Goal: Information Seeking & Learning: Learn about a topic

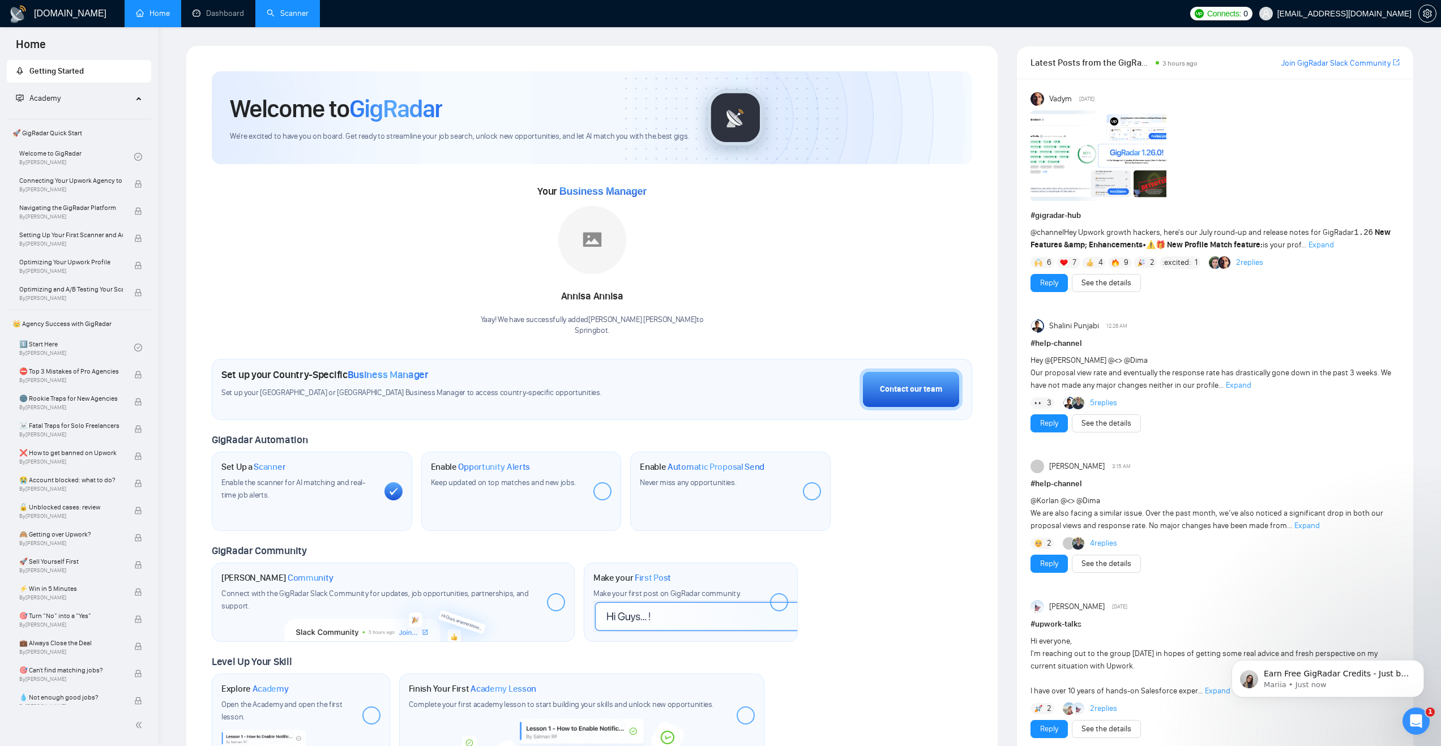
click at [286, 14] on link "Scanner" at bounding box center [288, 13] width 42 height 10
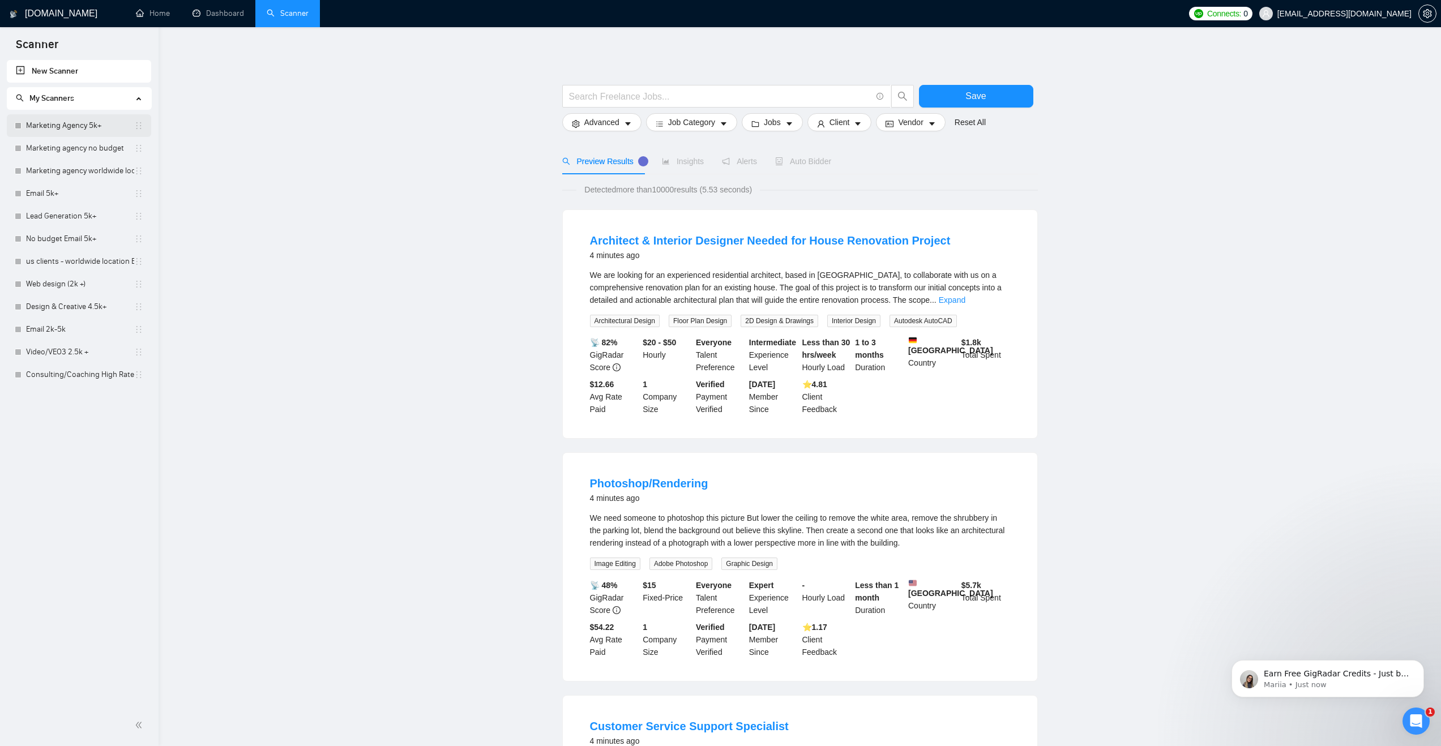
click at [71, 123] on link "Marketing Agency 5k+" at bounding box center [80, 125] width 108 height 23
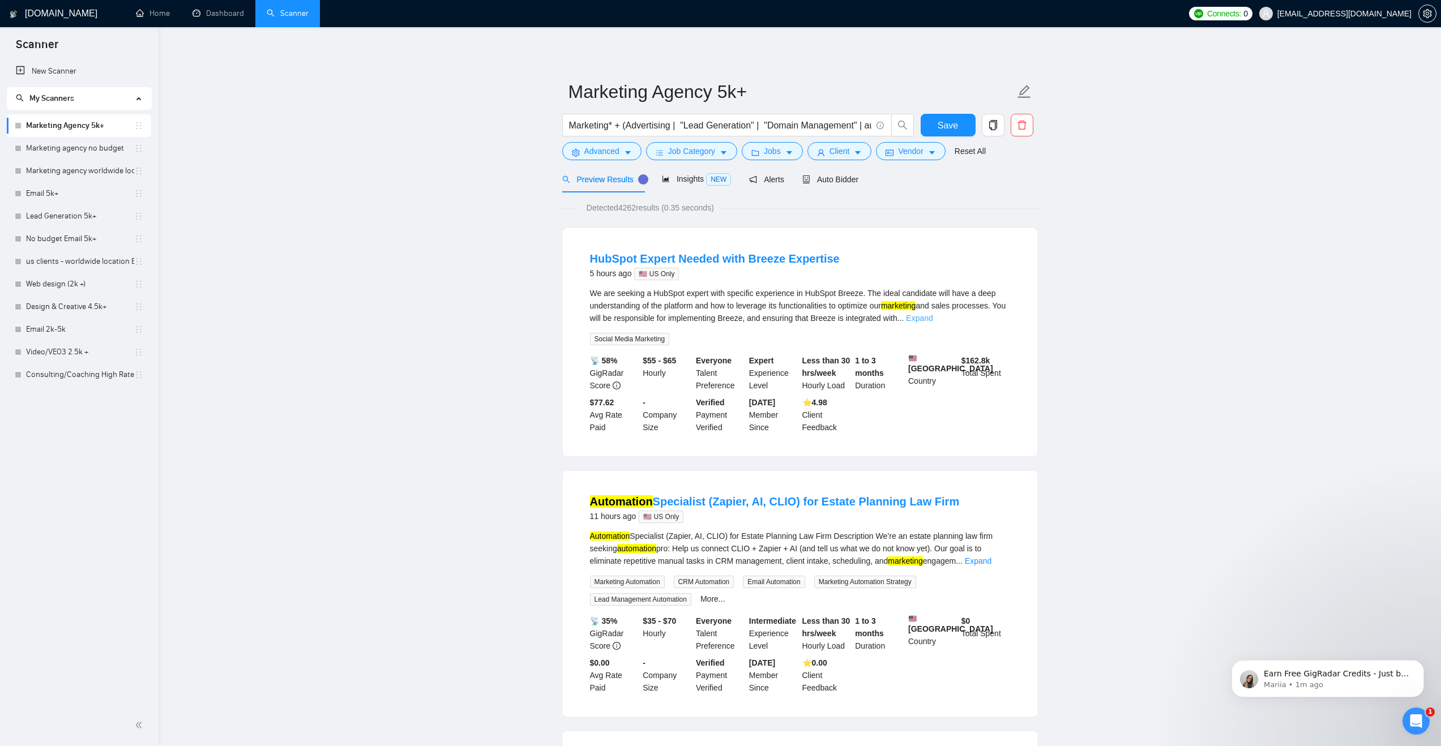
click at [932, 319] on link "Expand" at bounding box center [919, 318] width 27 height 9
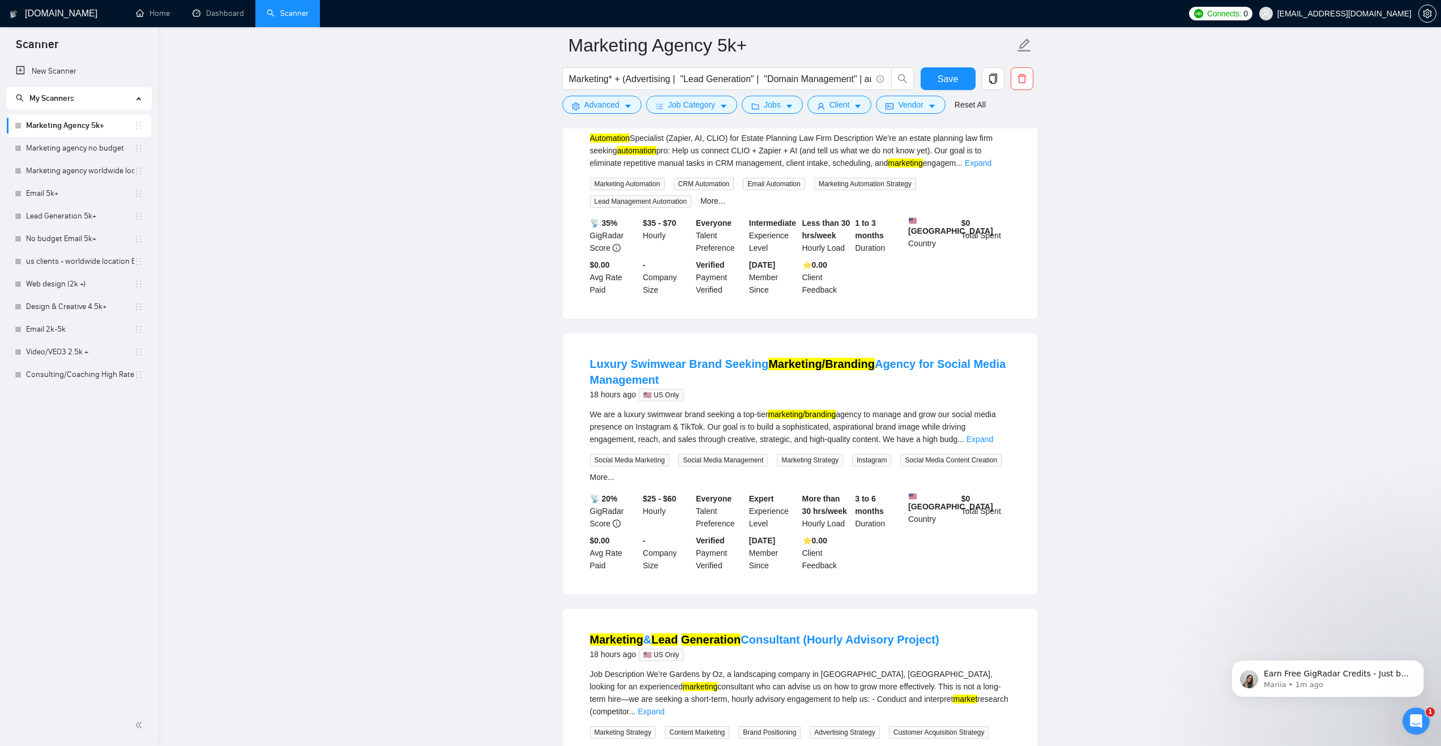
scroll to position [361, 0]
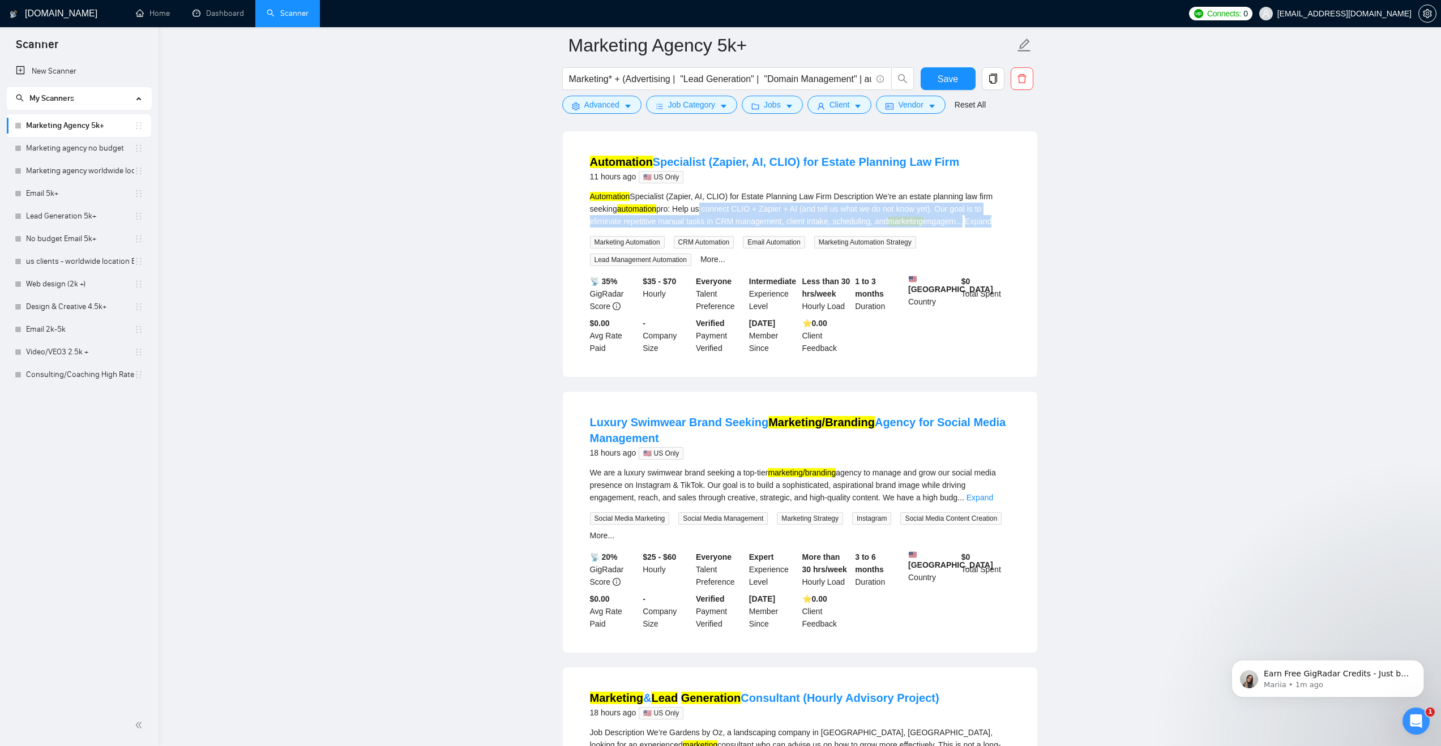
drag, startPoint x: 737, startPoint y: 229, endPoint x: 1026, endPoint y: 243, distance: 289.6
click at [1026, 243] on div "Automation Specialist (Zapier, AI, CLIO) for Estate Planning Law Firm 11 hours …" at bounding box center [800, 254] width 474 height 246
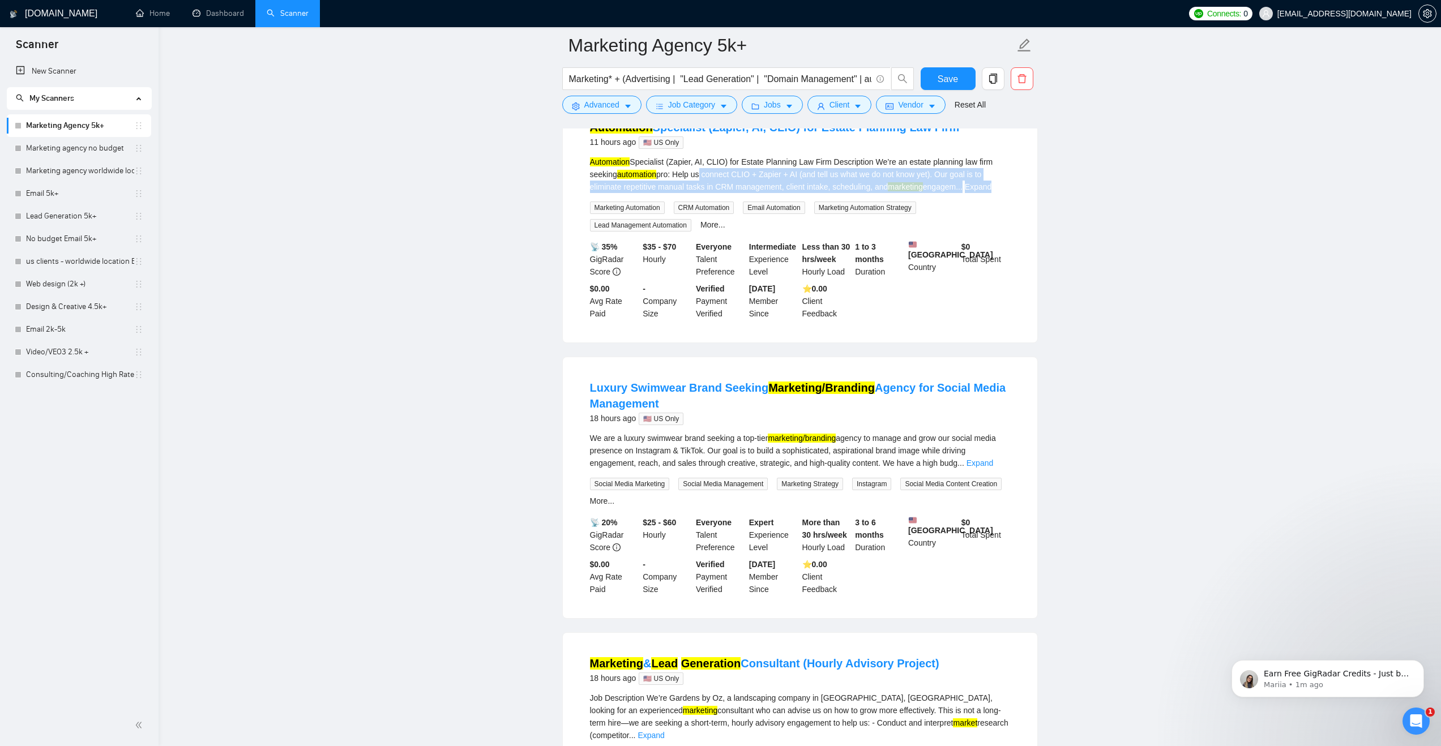
scroll to position [366, 0]
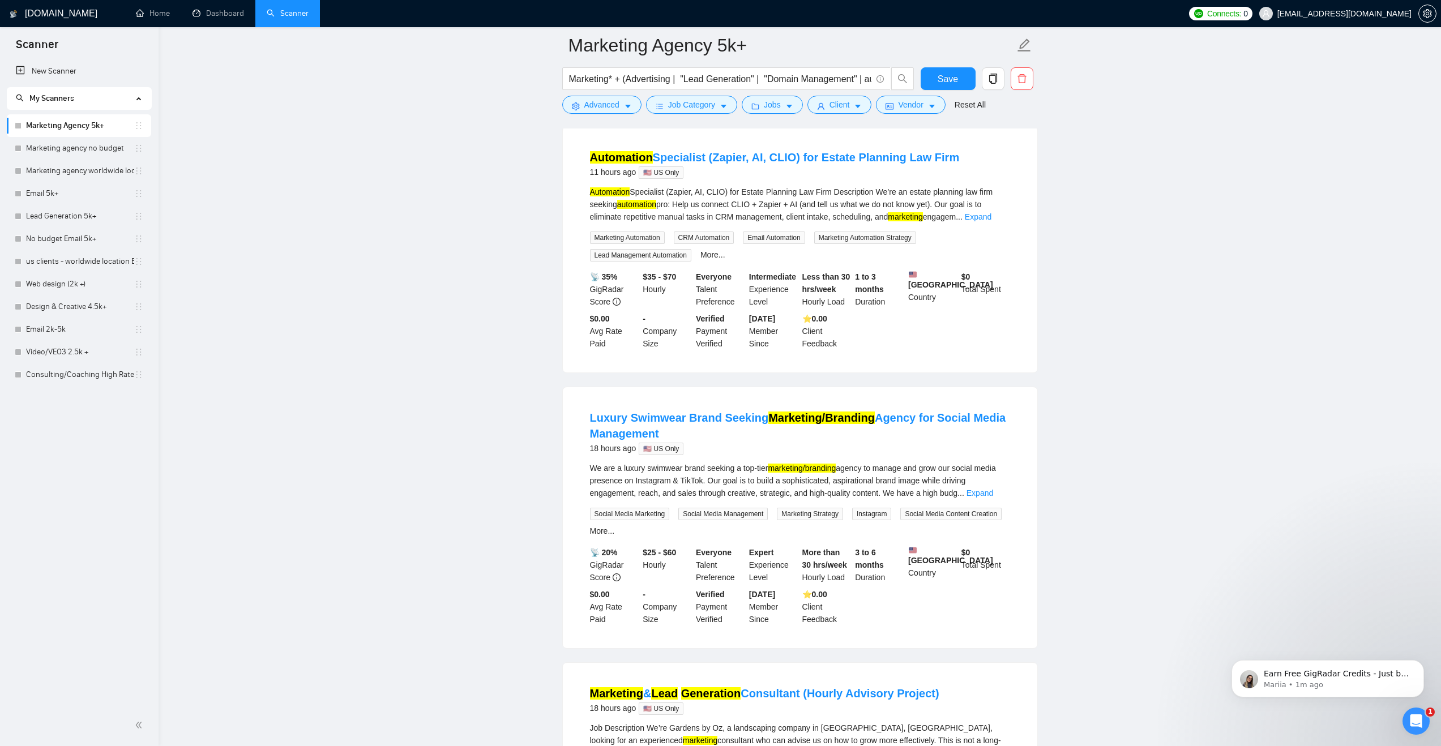
drag, startPoint x: 590, startPoint y: 212, endPoint x: 632, endPoint y: 210, distance: 42.0
click at [632, 210] on div "Automation Specialist (Zapier, AI, CLIO) for Estate Planning Law Firm Descripti…" at bounding box center [800, 204] width 420 height 37
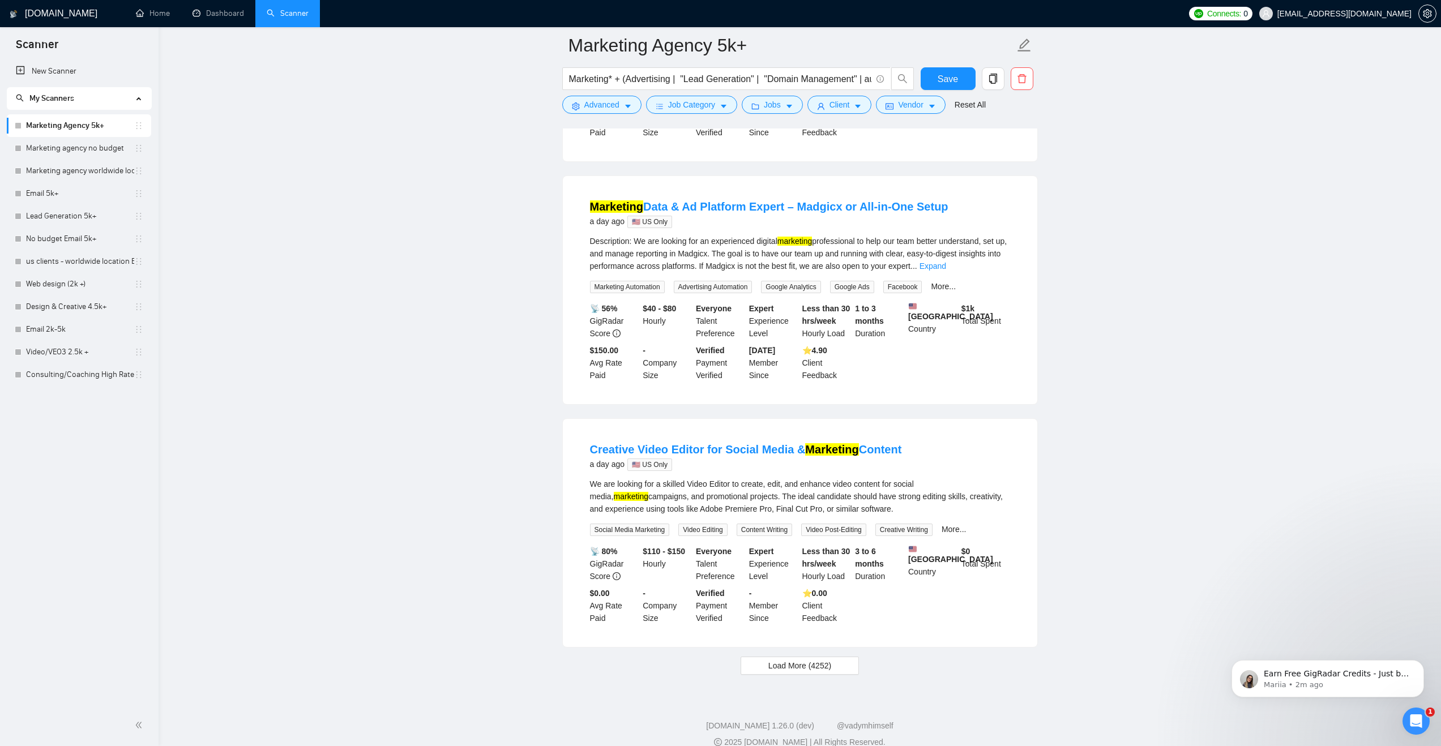
scroll to position [2134, 0]
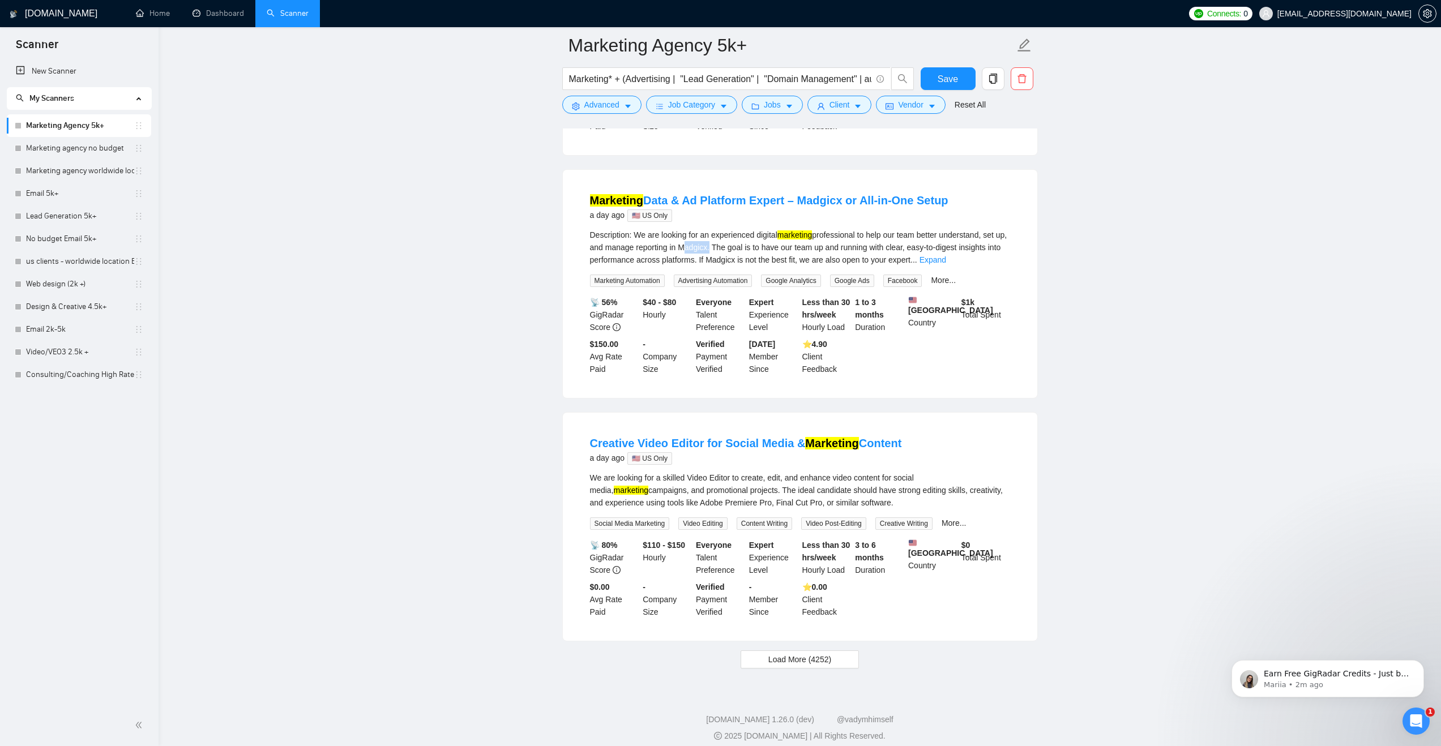
drag, startPoint x: 708, startPoint y: 284, endPoint x: 739, endPoint y: 284, distance: 30.6
click at [739, 266] on div "Description: We are looking for an experienced digital marketing professional t…" at bounding box center [800, 247] width 420 height 37
copy div "Madgicx"
drag, startPoint x: 789, startPoint y: 273, endPoint x: 968, endPoint y: 290, distance: 179.8
click at [992, 266] on div "Description: We are looking for an experienced digital marketing professional t…" at bounding box center [800, 247] width 420 height 37
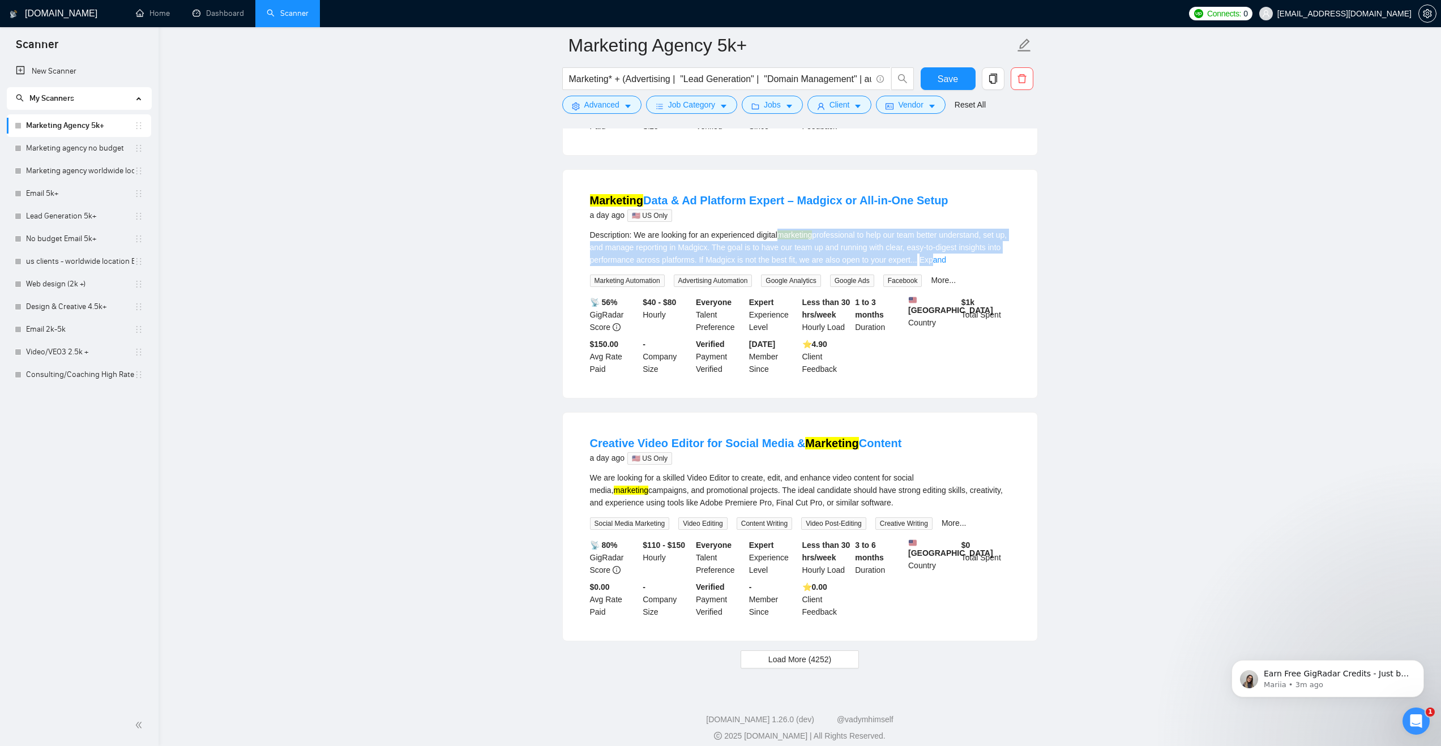
click at [793, 266] on div "Description: We are looking for an experienced digital marketing professional t…" at bounding box center [800, 247] width 420 height 37
drag, startPoint x: 707, startPoint y: 287, endPoint x: 738, endPoint y: 287, distance: 31.1
click at [738, 266] on div "Description: We are looking for an experienced digital marketing professional t…" at bounding box center [800, 247] width 420 height 37
copy div "Madgicx"
click at [946, 264] on link "Expand" at bounding box center [932, 259] width 27 height 9
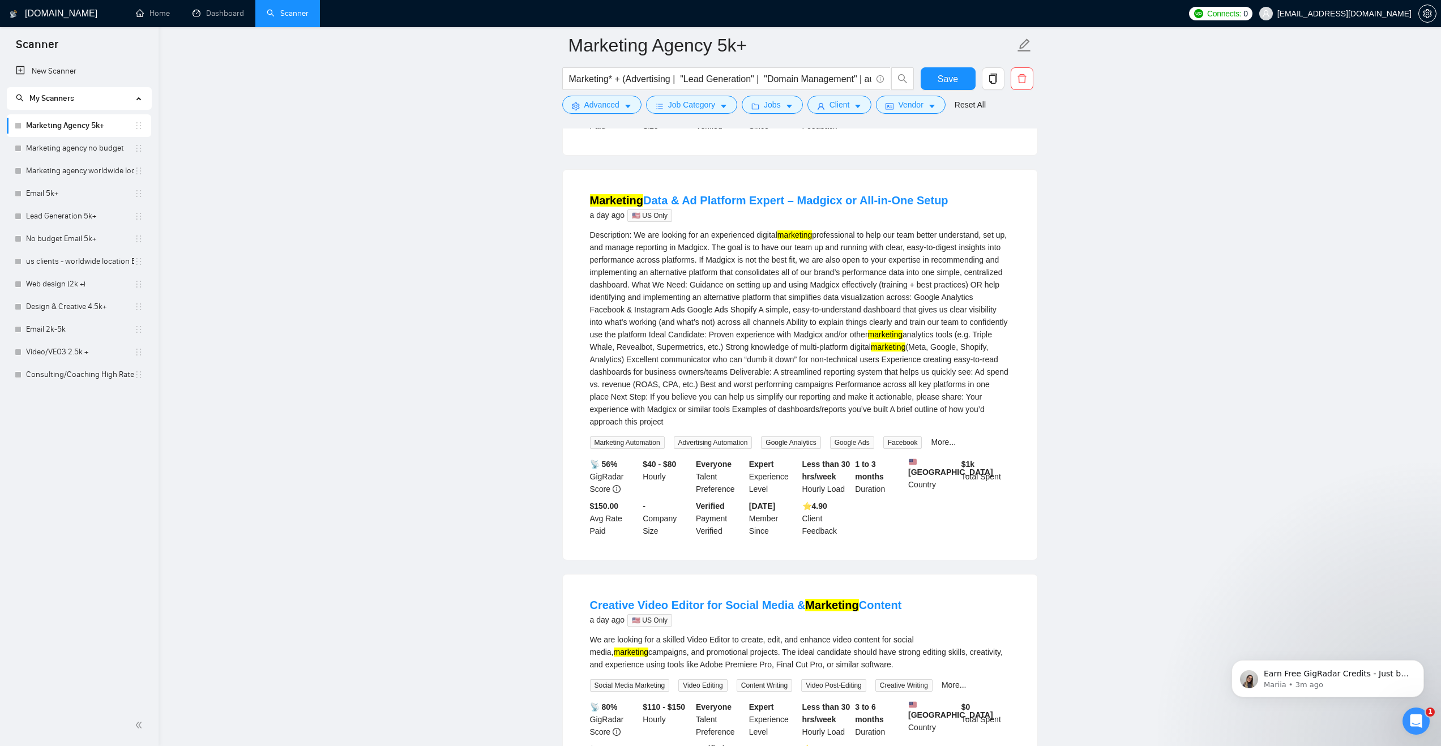
drag, startPoint x: 792, startPoint y: 316, endPoint x: 1013, endPoint y: 377, distance: 228.9
click at [1013, 377] on li "Marketing Data & Ad Platform Expert – Madgicx or All-in-One Setup a day ago 🇺🇸 …" at bounding box center [799, 364] width 447 height 363
drag, startPoint x: 837, startPoint y: 423, endPoint x: 988, endPoint y: 455, distance: 155.0
click at [988, 428] on div "Description: We are looking for an experienced digital marketing marketing anal…" at bounding box center [800, 328] width 420 height 199
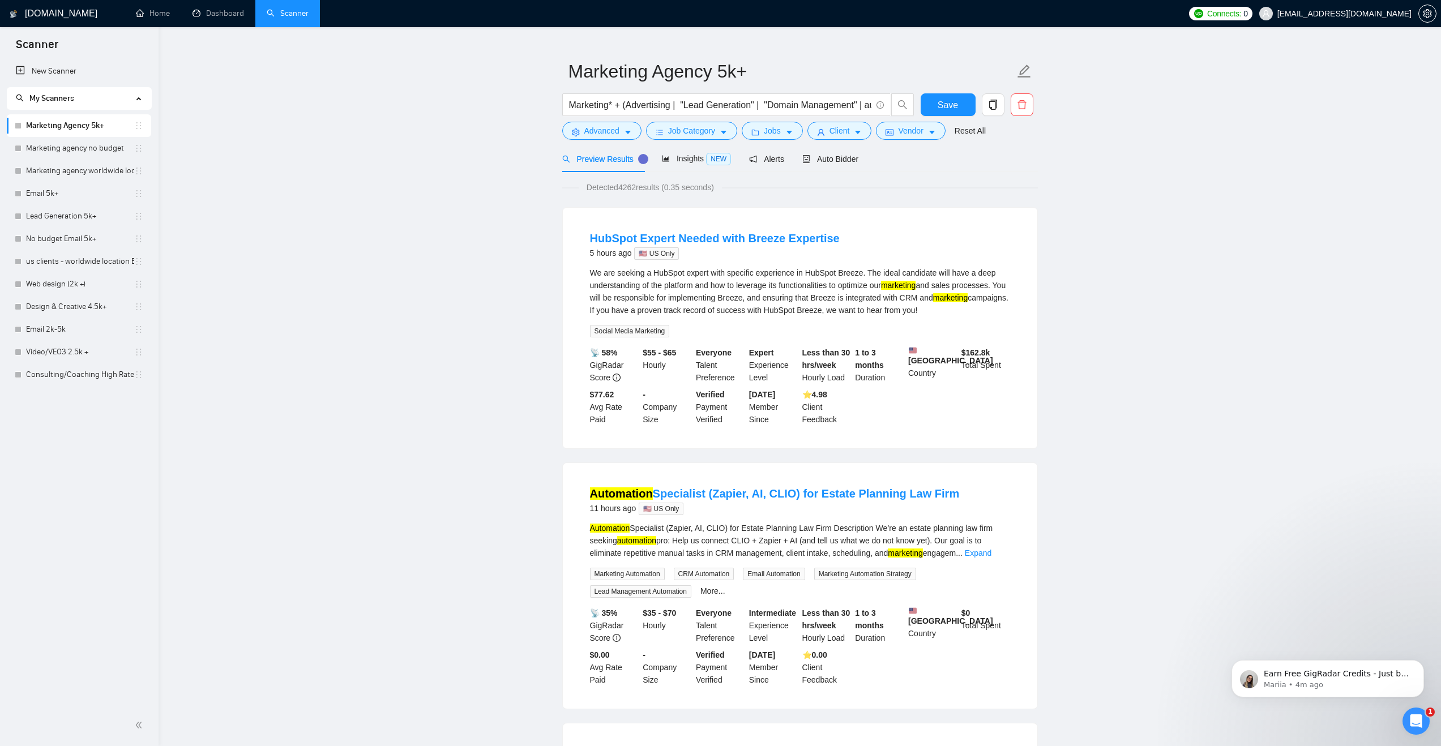
scroll to position [0, 0]
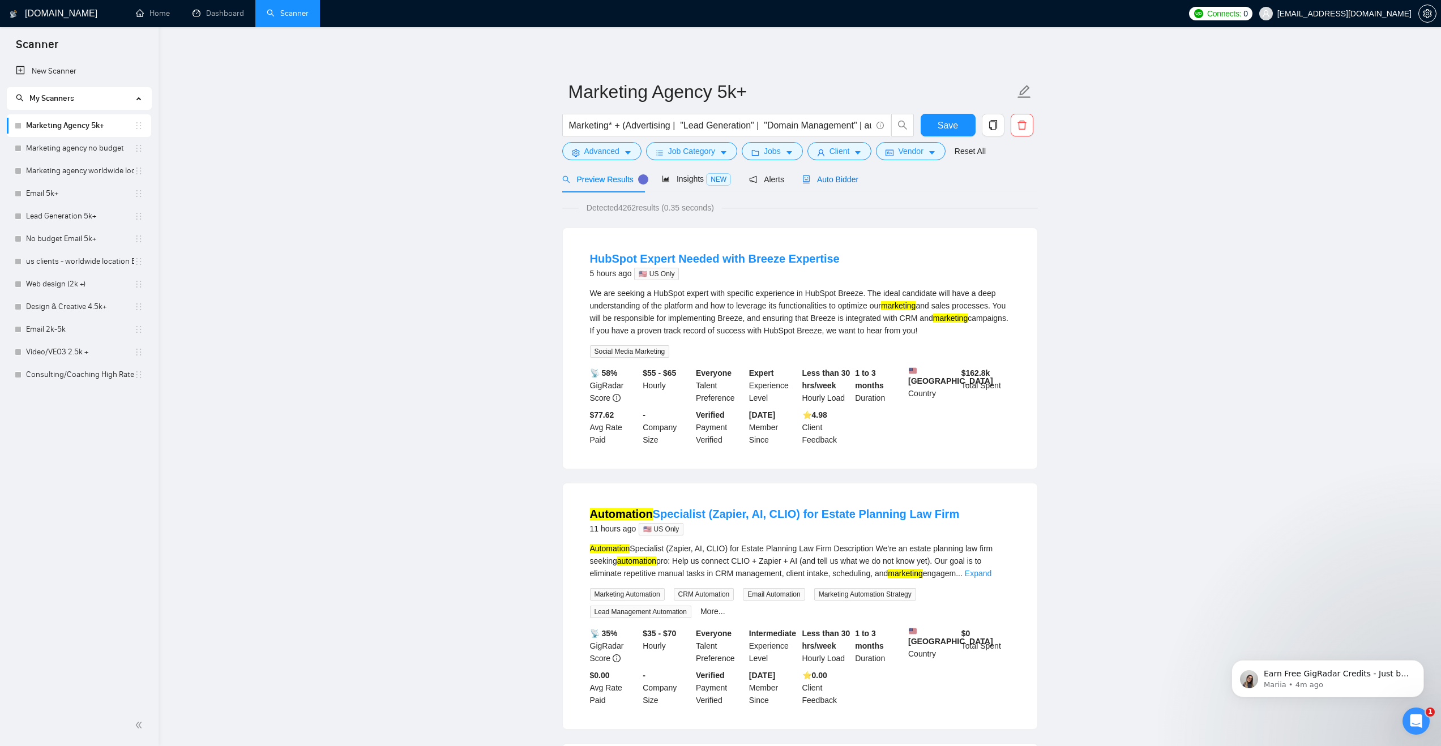
click at [833, 178] on span "Auto Bidder" at bounding box center [830, 179] width 56 height 9
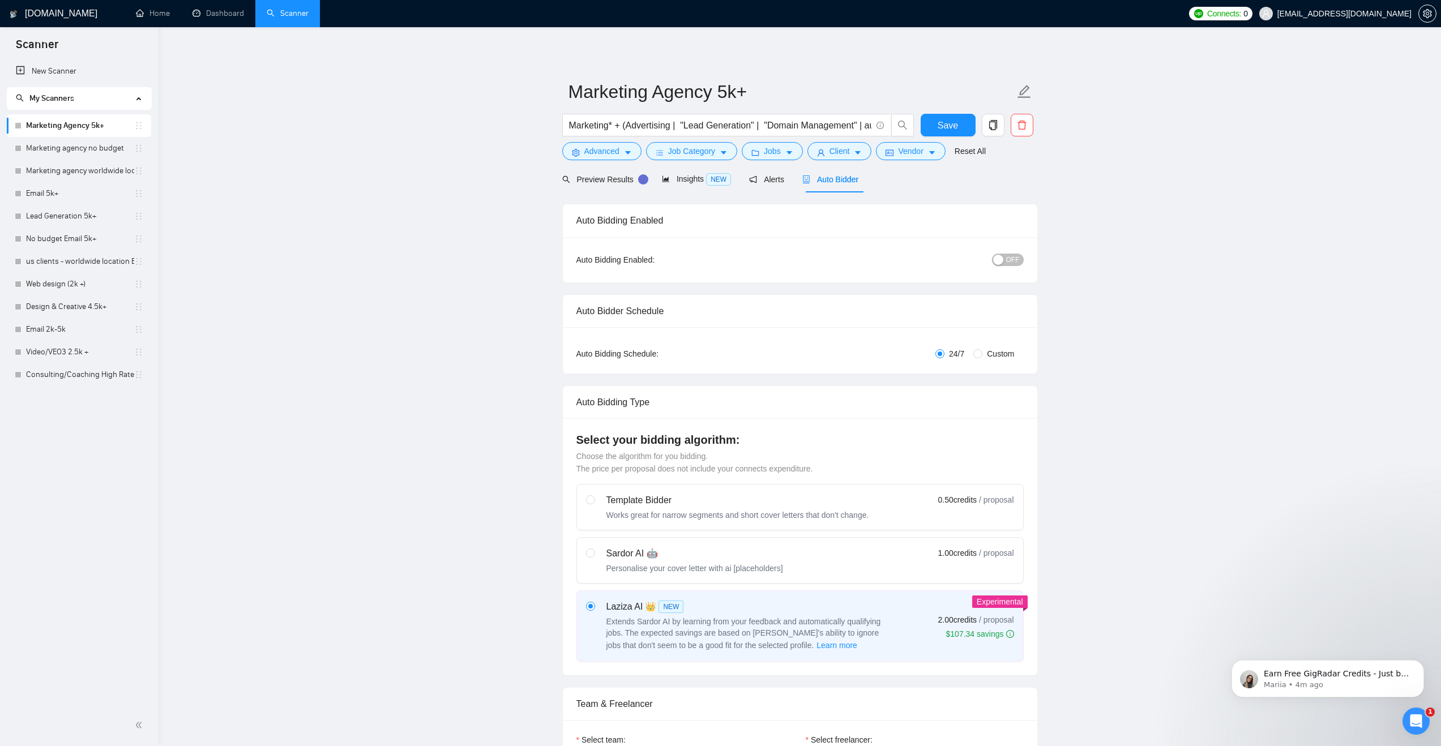
radio input "false"
radio input "true"
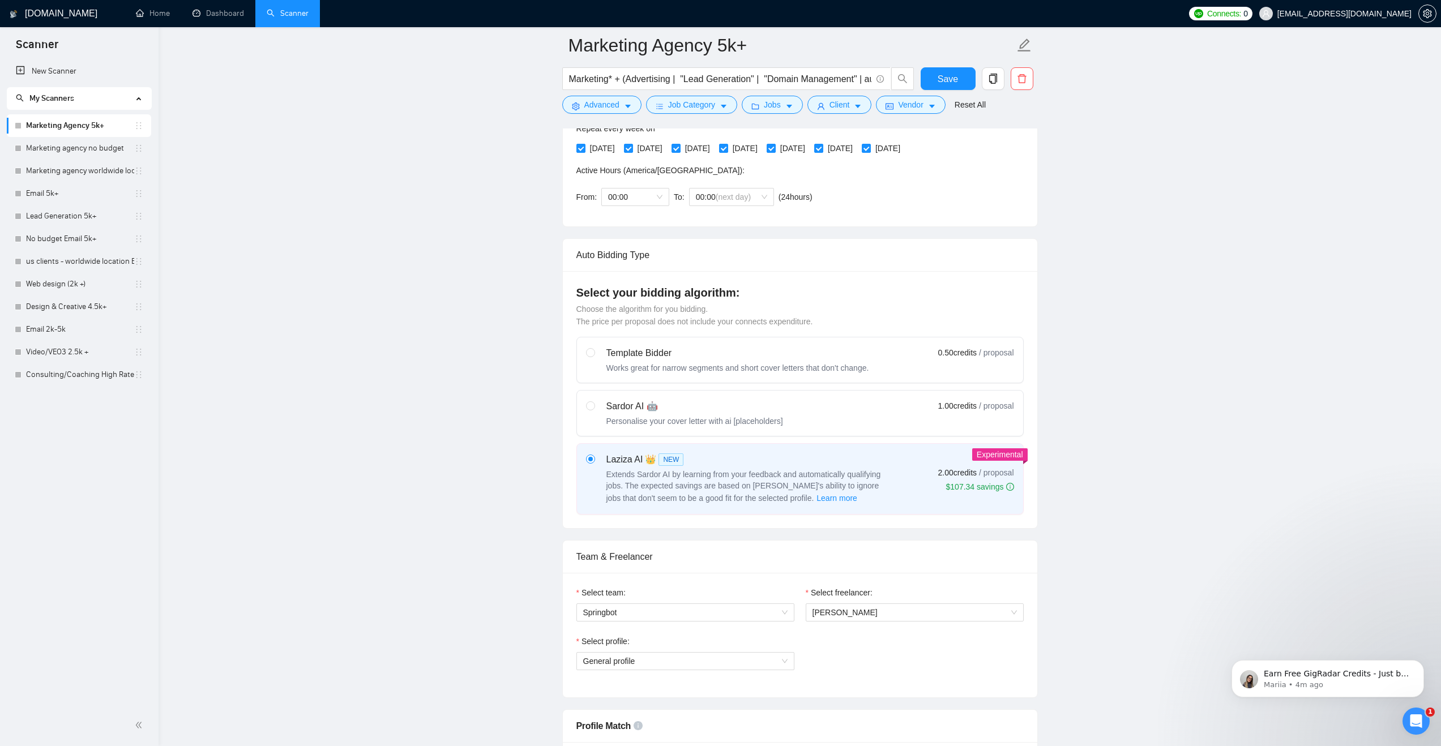
scroll to position [321, 0]
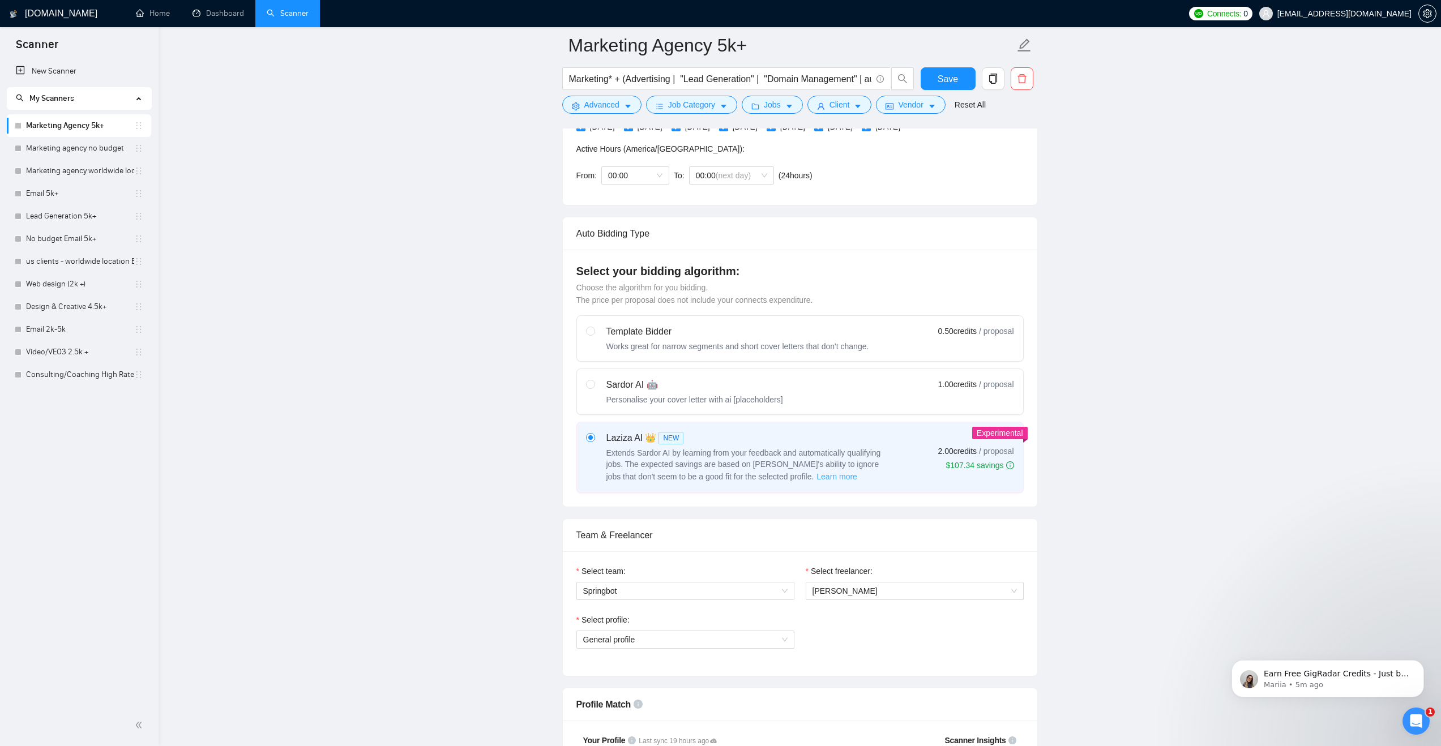
click at [817, 477] on span "Learn more" at bounding box center [836, 476] width 41 height 12
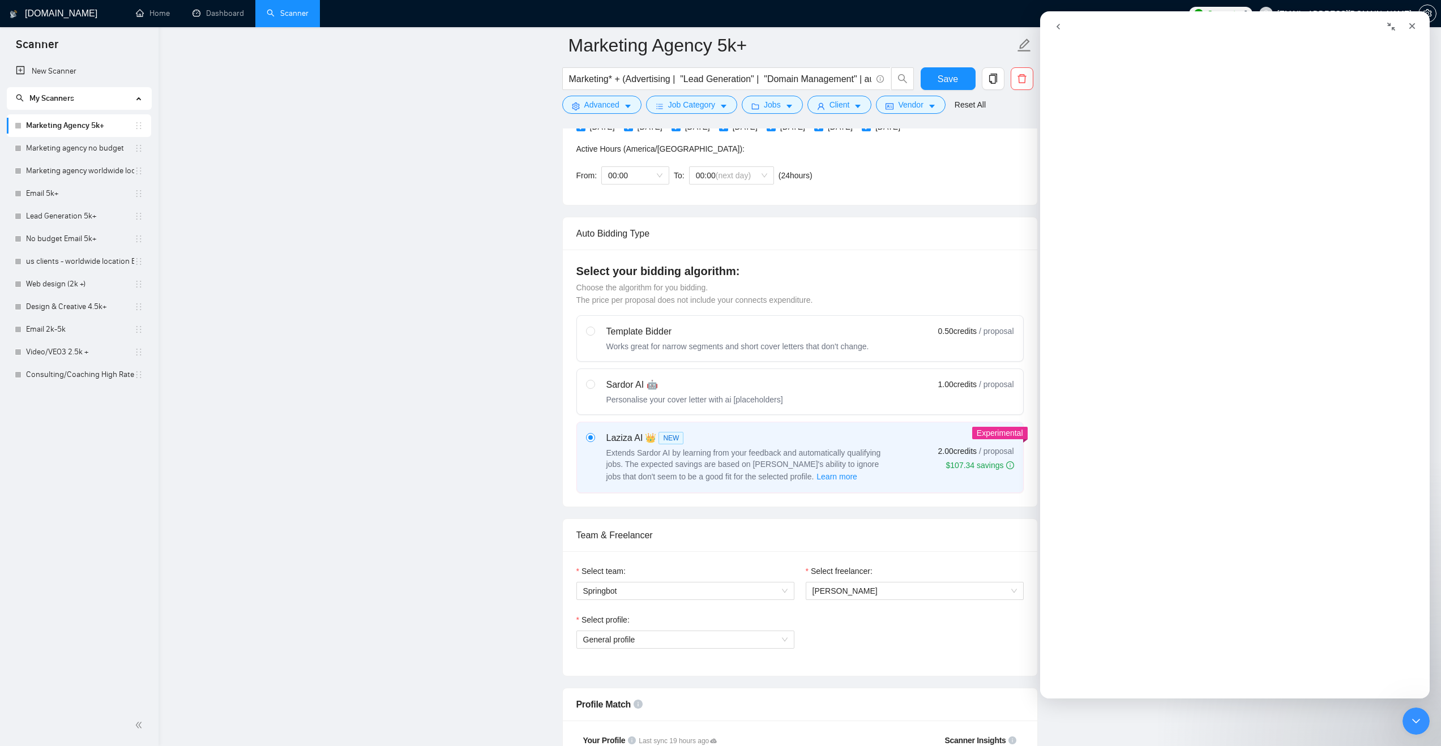
scroll to position [0, 0]
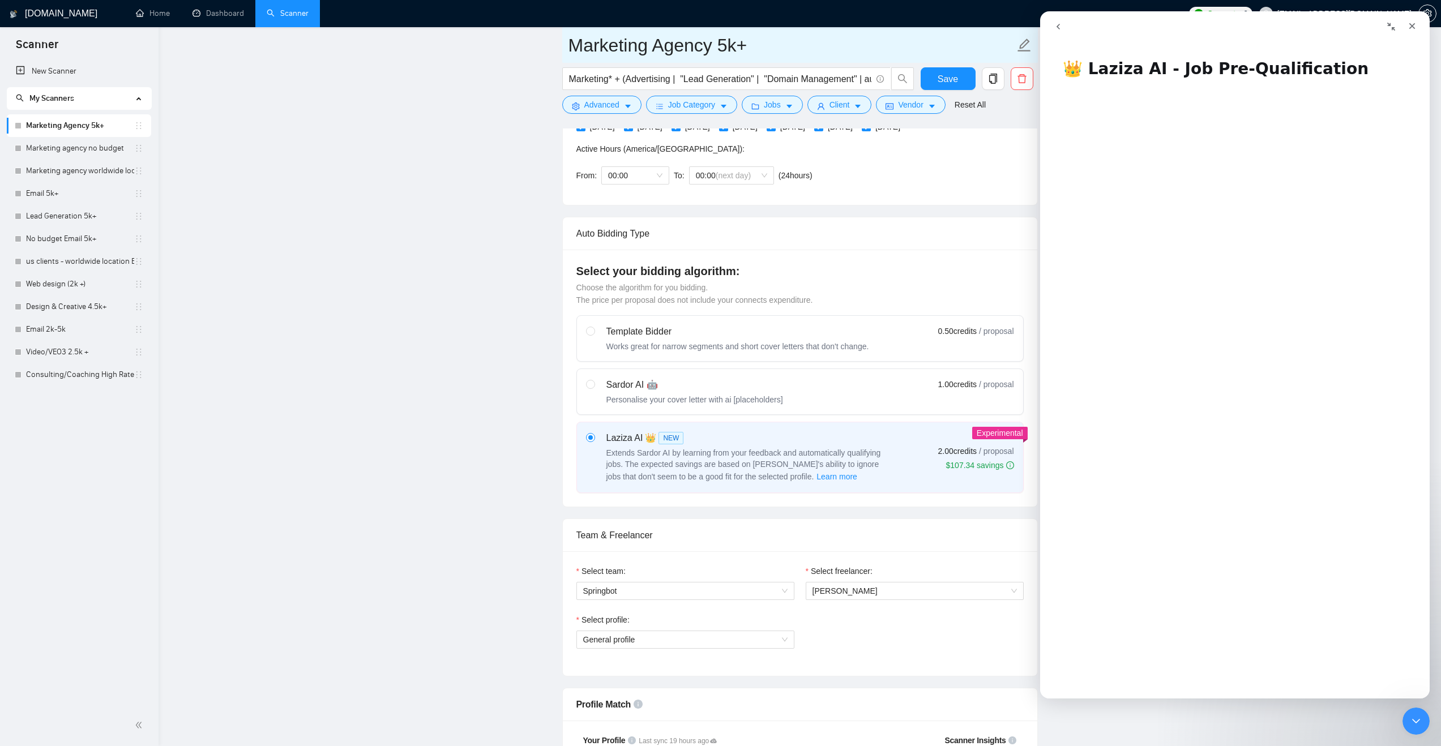
click at [871, 51] on input "Marketing Agency 5k+" at bounding box center [791, 45] width 446 height 28
click at [1300, 27] on div "Intercom messenger" at bounding box center [1330, 27] width 183 height 22
click at [1412, 28] on icon "Close" at bounding box center [1411, 26] width 9 height 9
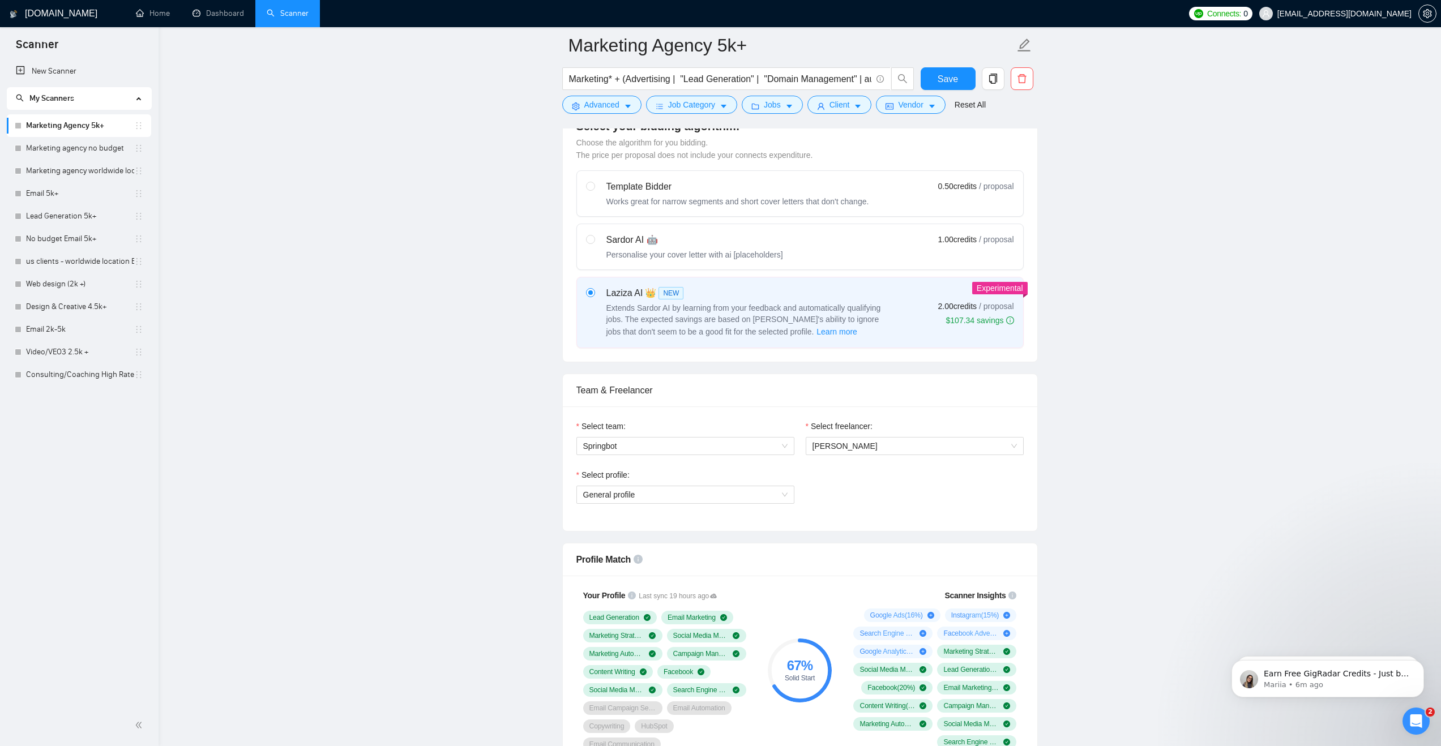
scroll to position [549, 0]
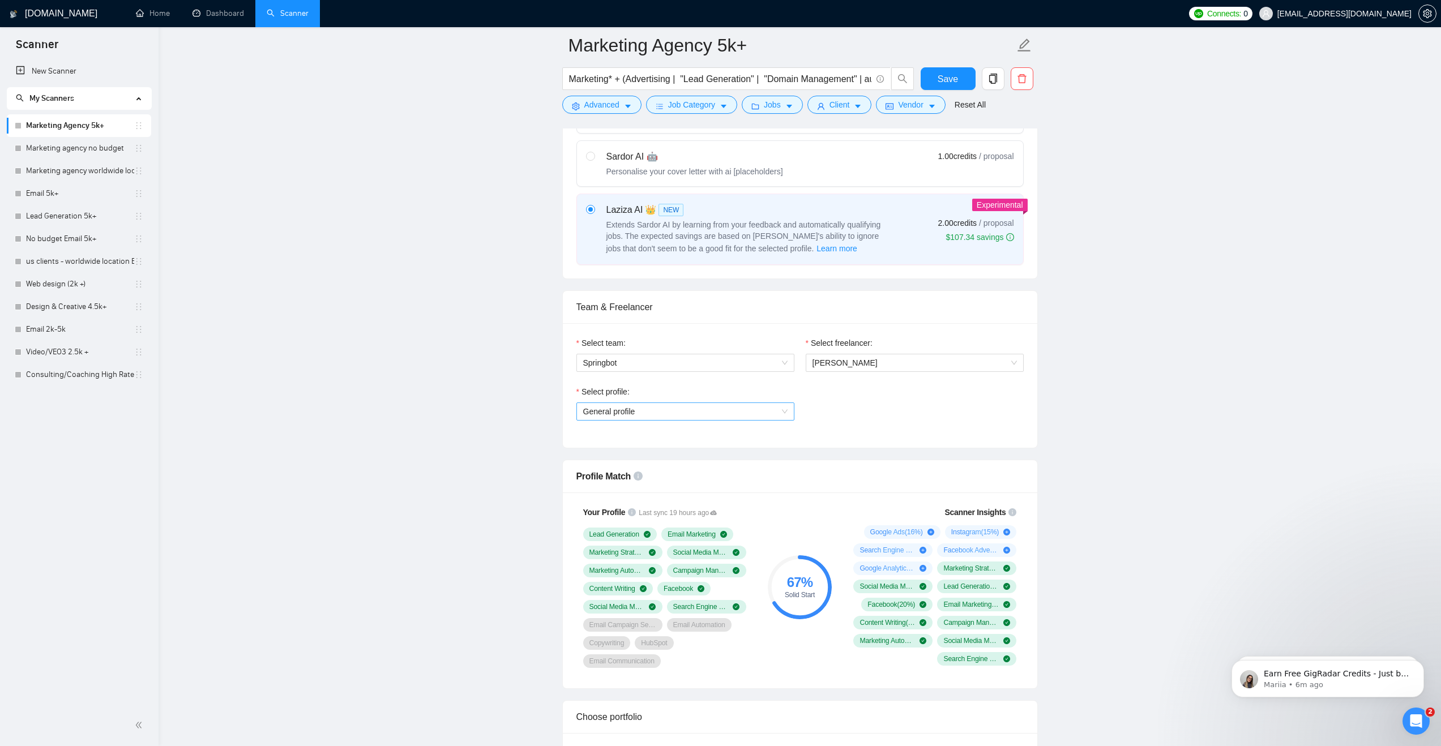
click at [747, 410] on span "General profile" at bounding box center [685, 411] width 204 height 17
click at [863, 407] on div "Select profile: General profile" at bounding box center [800, 410] width 459 height 49
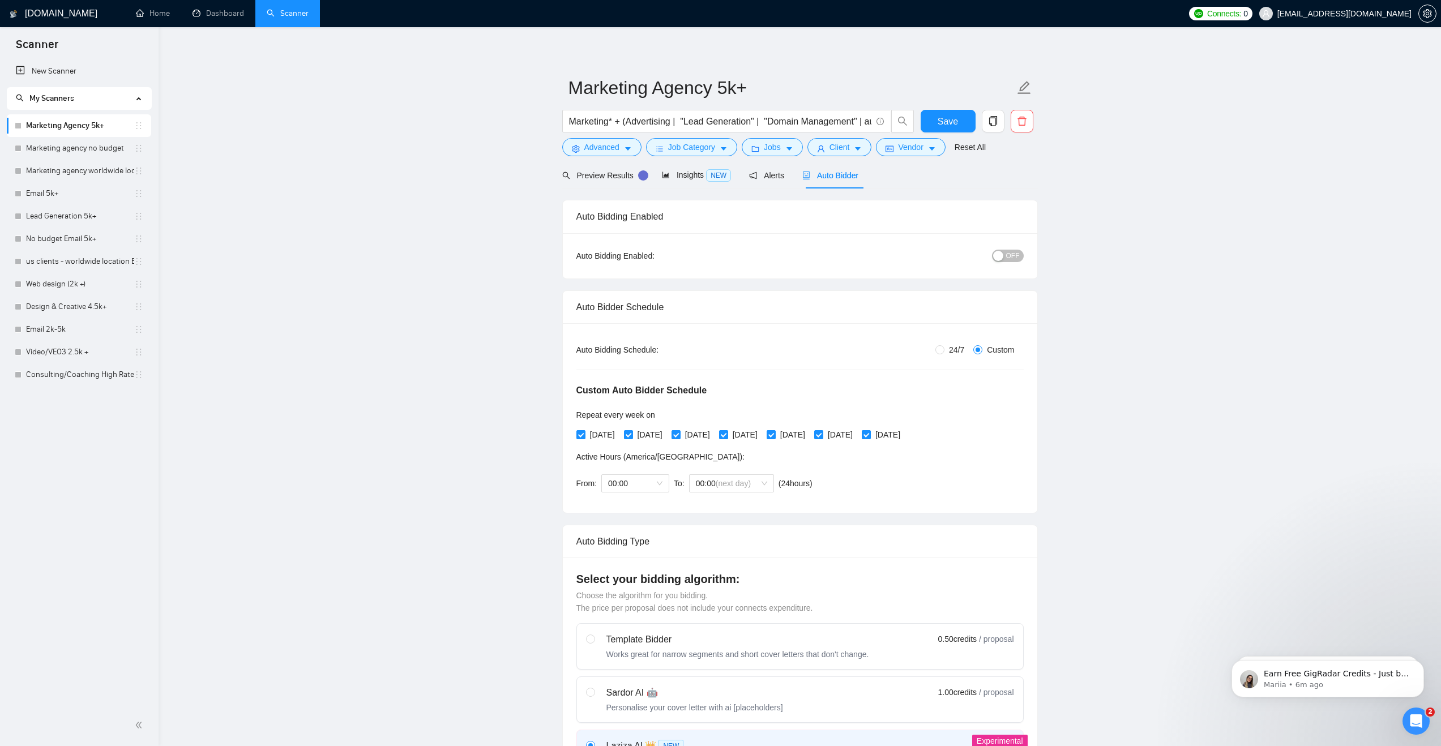
scroll to position [0, 0]
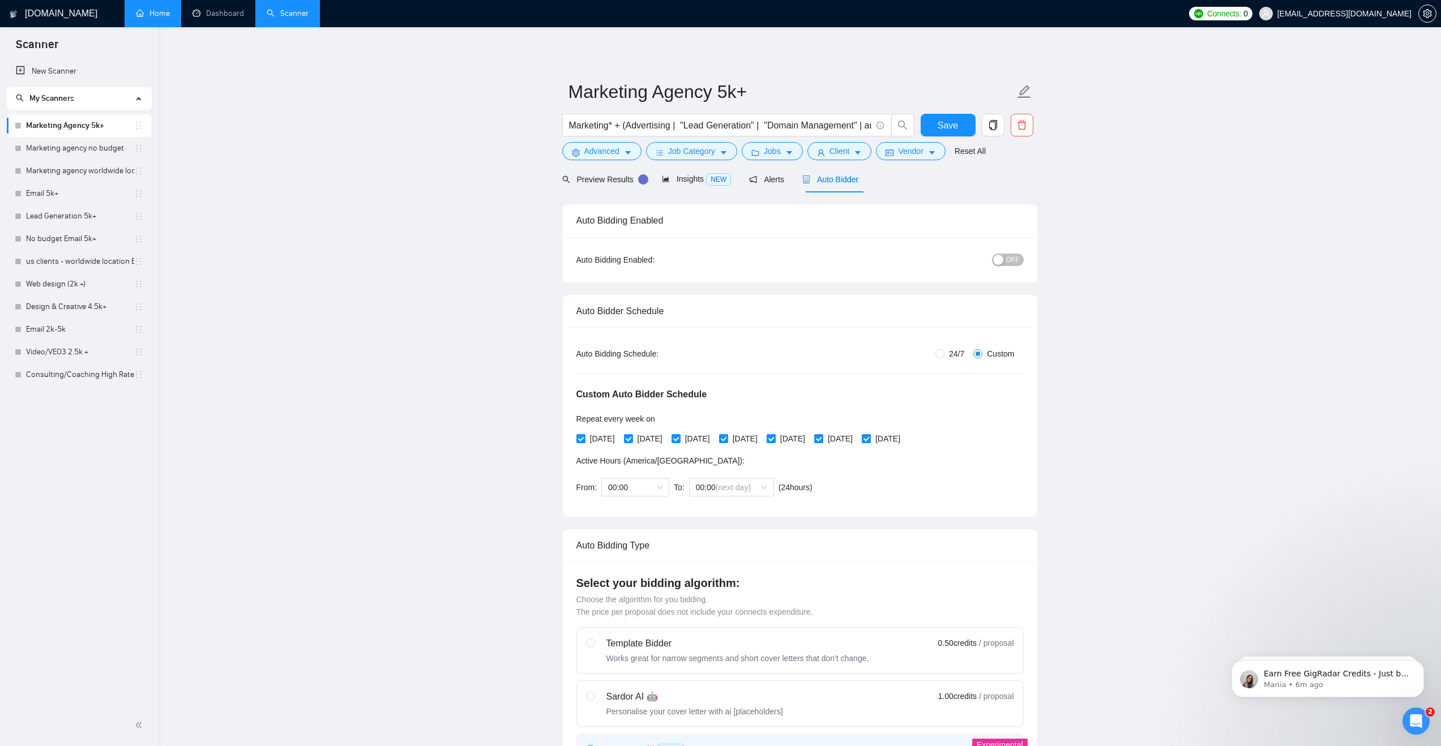
click at [151, 14] on link "Home" at bounding box center [153, 13] width 34 height 10
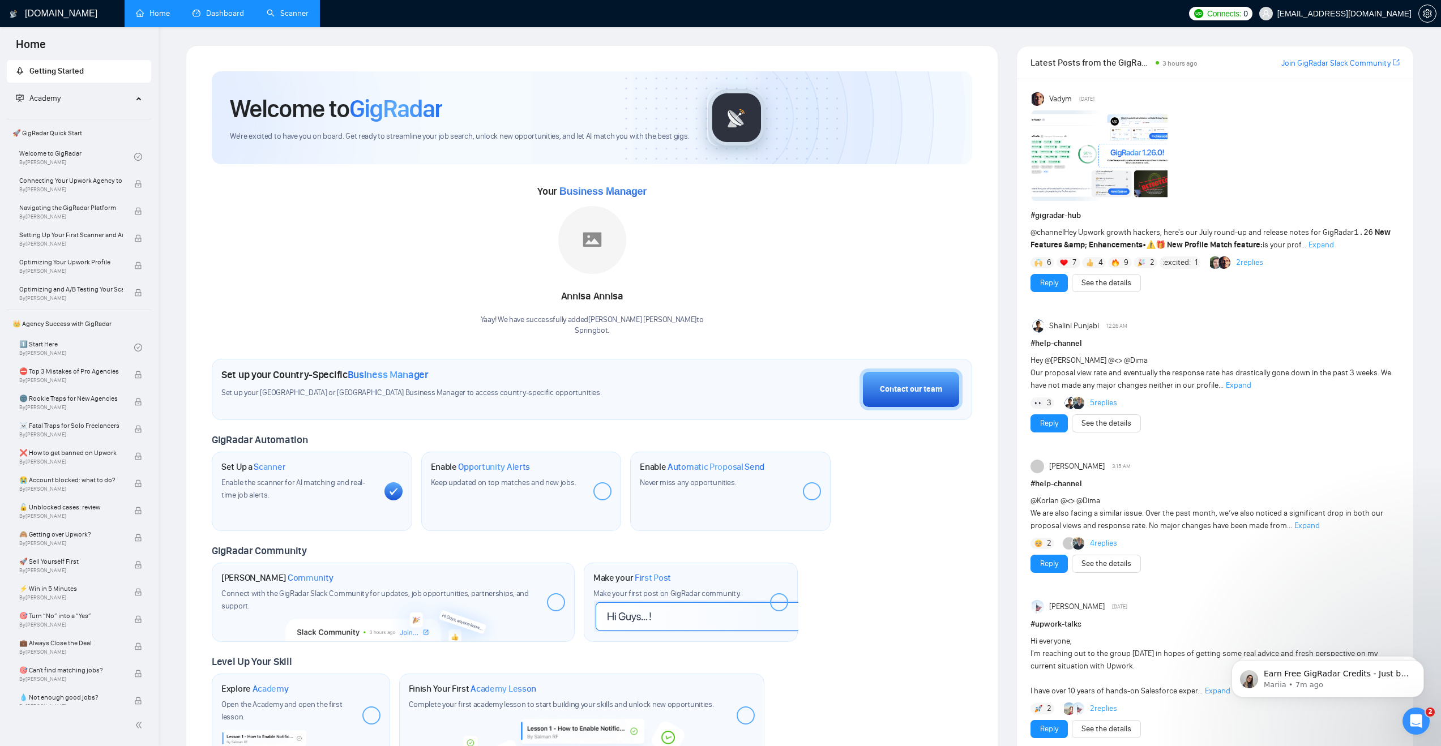
click at [222, 13] on link "Dashboard" at bounding box center [218, 13] width 52 height 10
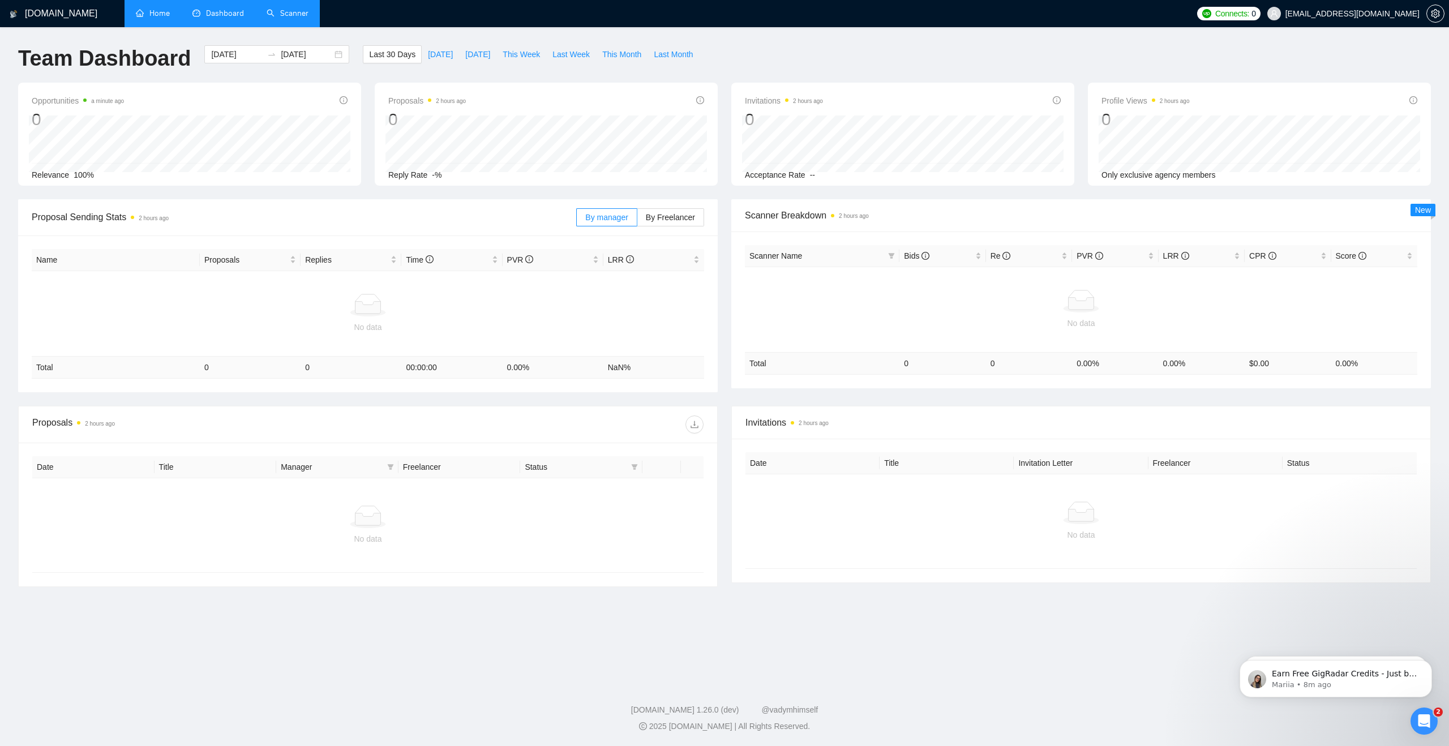
click at [267, 18] on link "Scanner" at bounding box center [288, 13] width 42 height 10
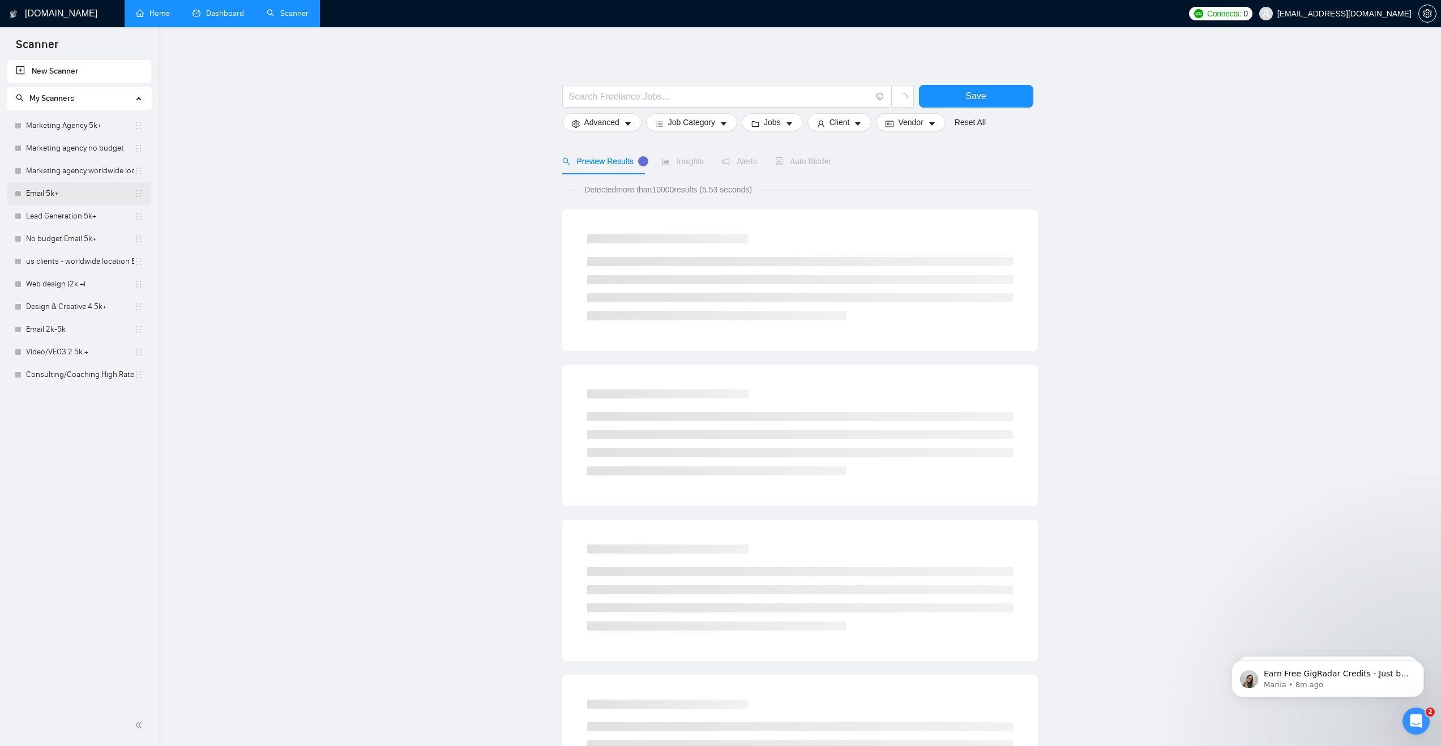
click at [71, 203] on link "Email 5k+" at bounding box center [80, 193] width 108 height 23
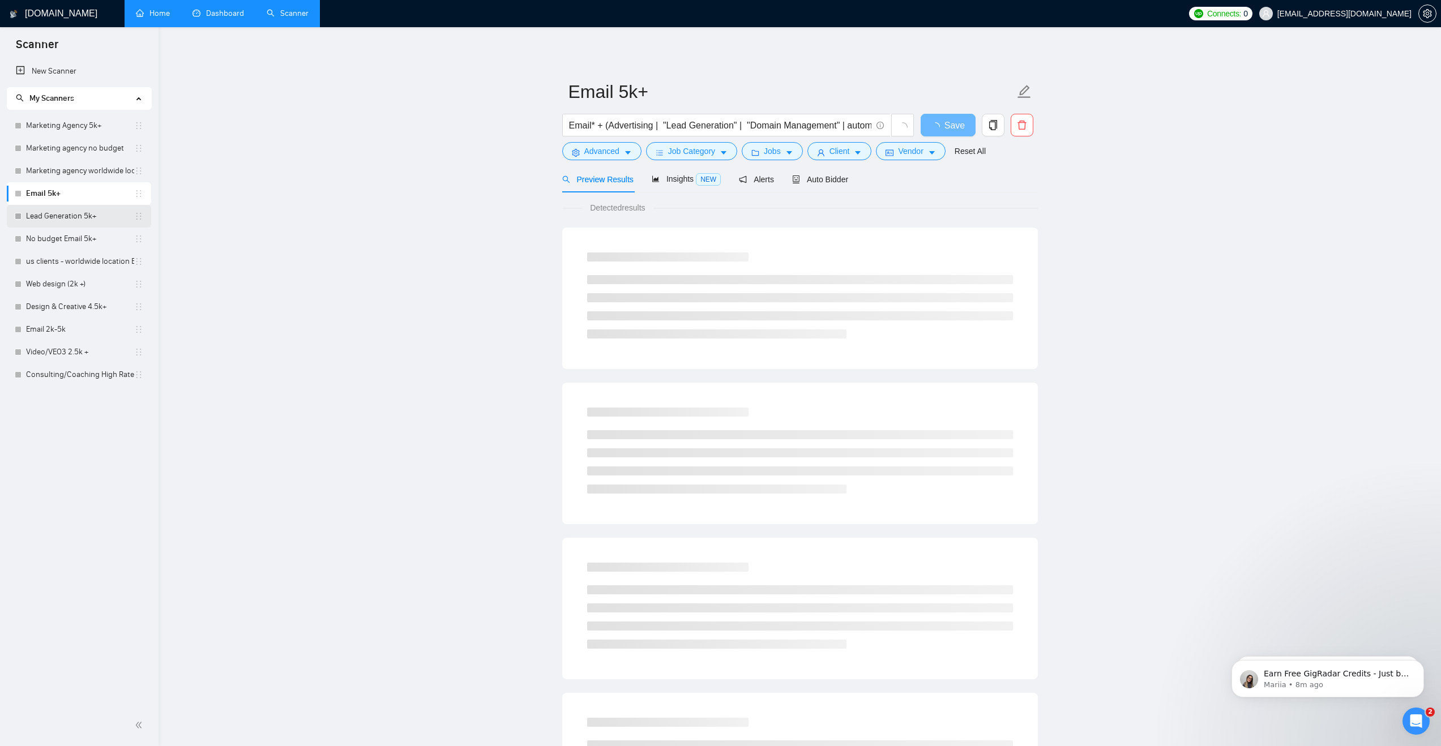
click at [75, 221] on link "Lead Generation 5k+" at bounding box center [80, 216] width 108 height 23
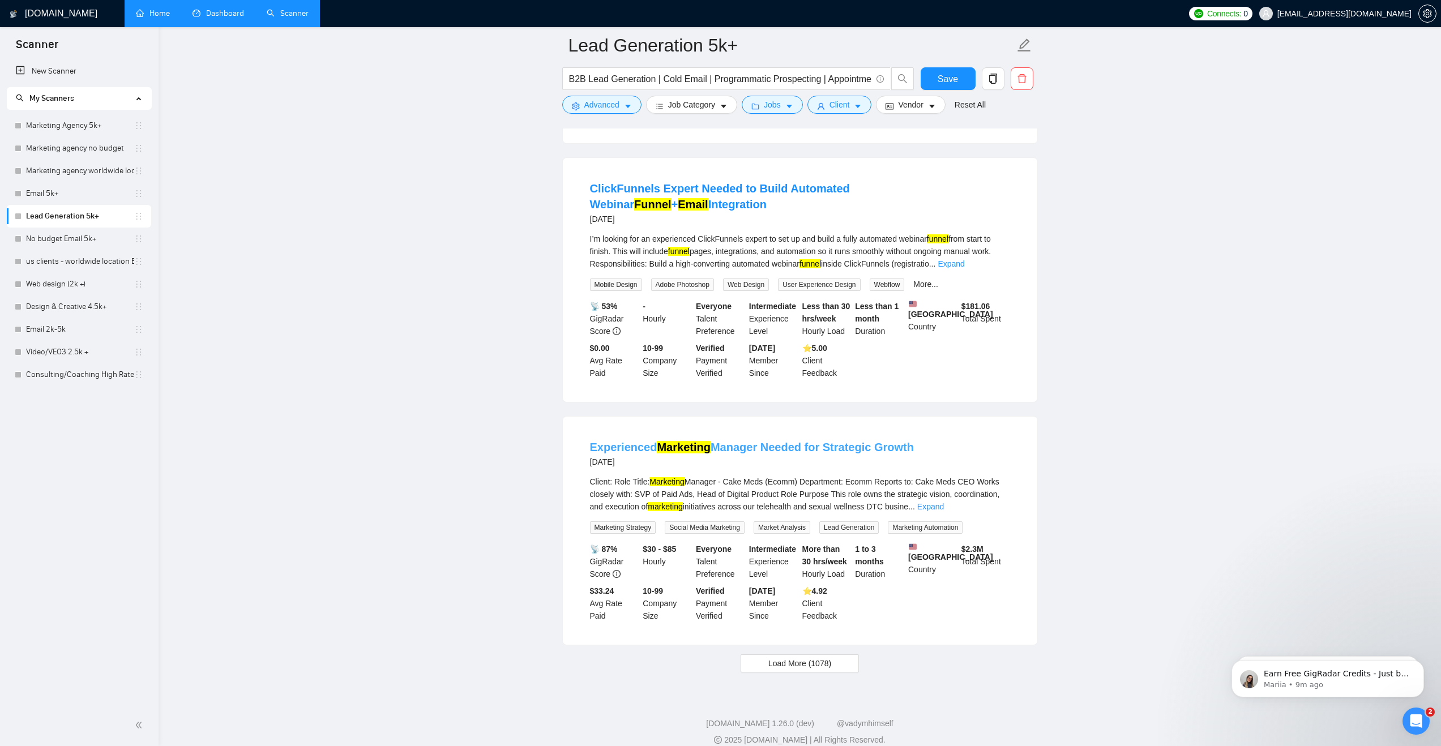
scroll to position [2141, 0]
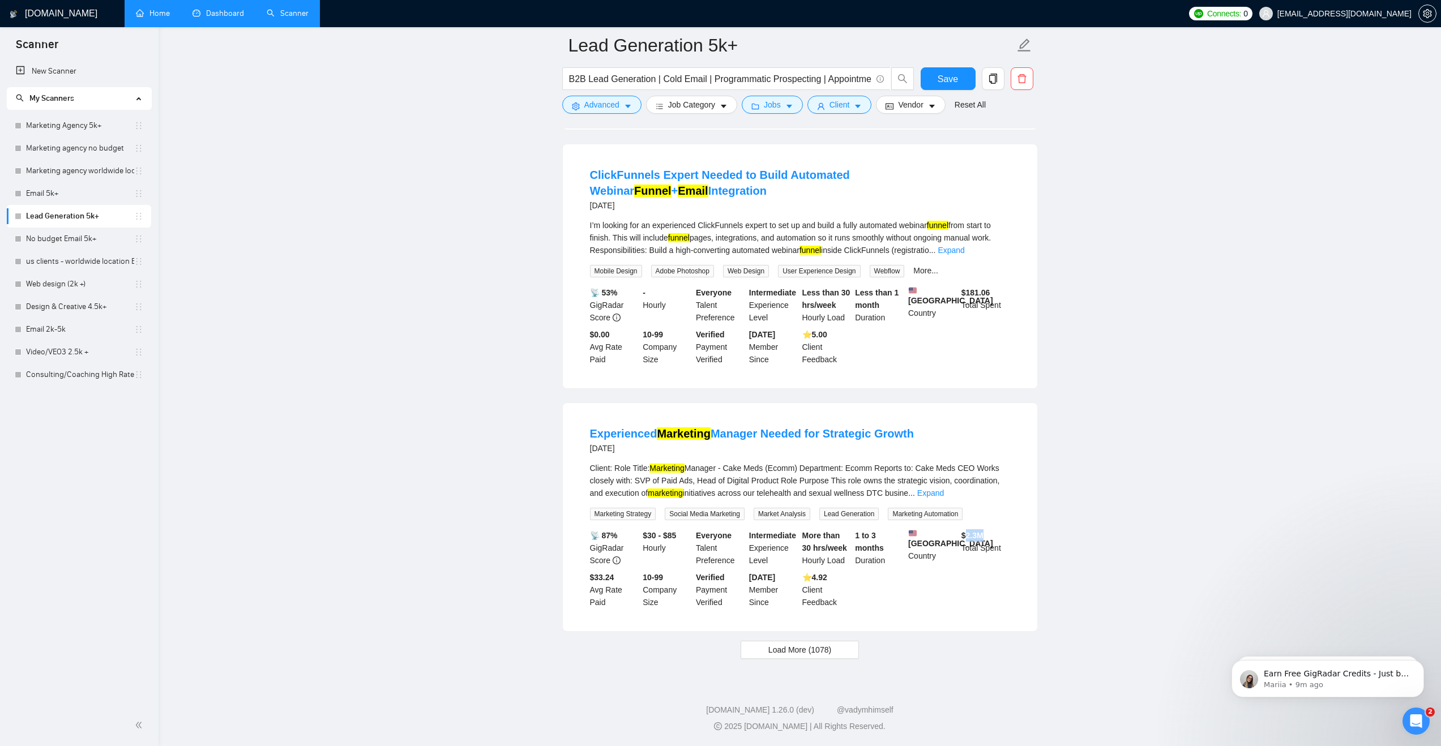
drag, startPoint x: 965, startPoint y: 530, endPoint x: 1005, endPoint y: 524, distance: 40.1
click at [1003, 530] on div "$ 2.3M Total Spent" at bounding box center [985, 547] width 53 height 37
click at [944, 489] on link "Expand" at bounding box center [930, 493] width 27 height 9
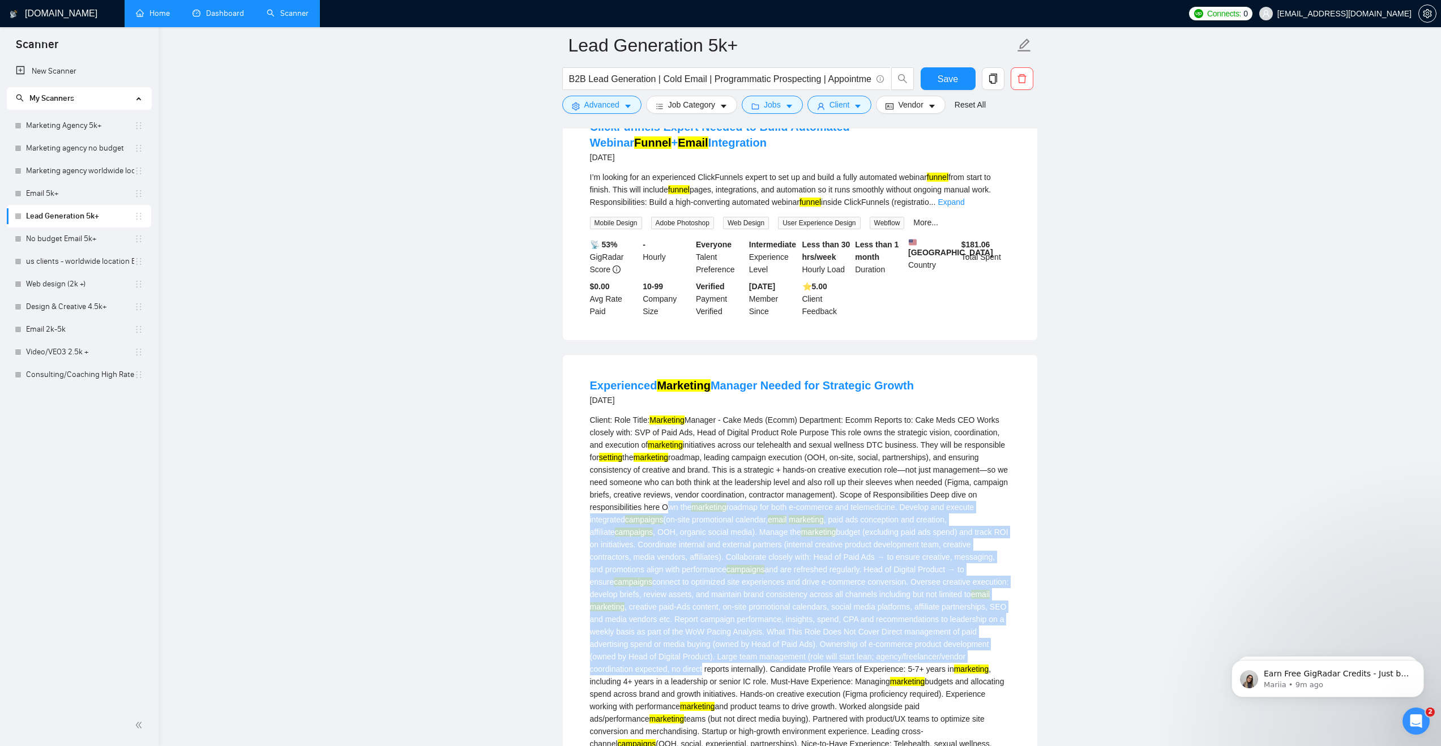
drag, startPoint x: 810, startPoint y: 548, endPoint x: 1007, endPoint y: 712, distance: 256.5
click at [1007, 712] on div "Client: Role Title: Marketing Manager - Cake Meds (Ecomm) Department: Ecomm Rep…" at bounding box center [800, 607] width 420 height 386
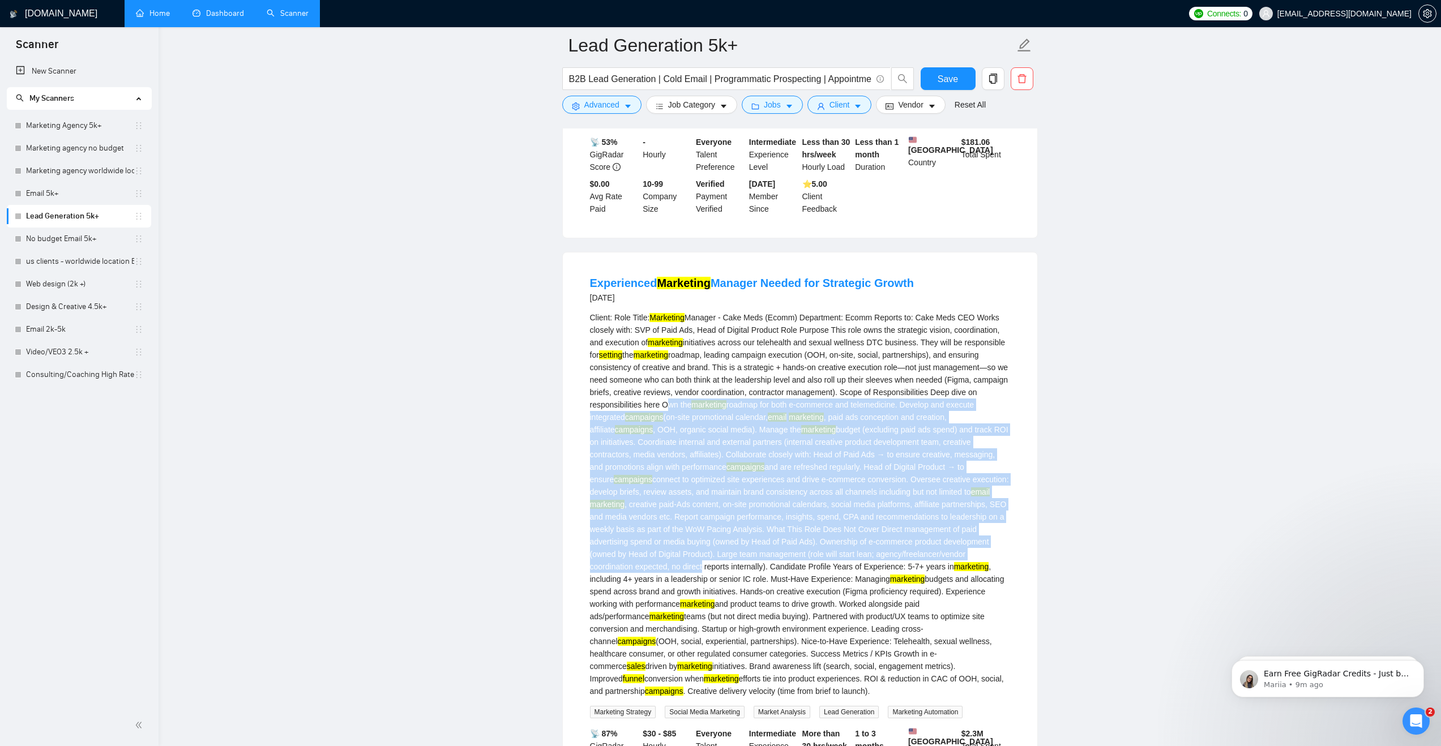
scroll to position [2329, 0]
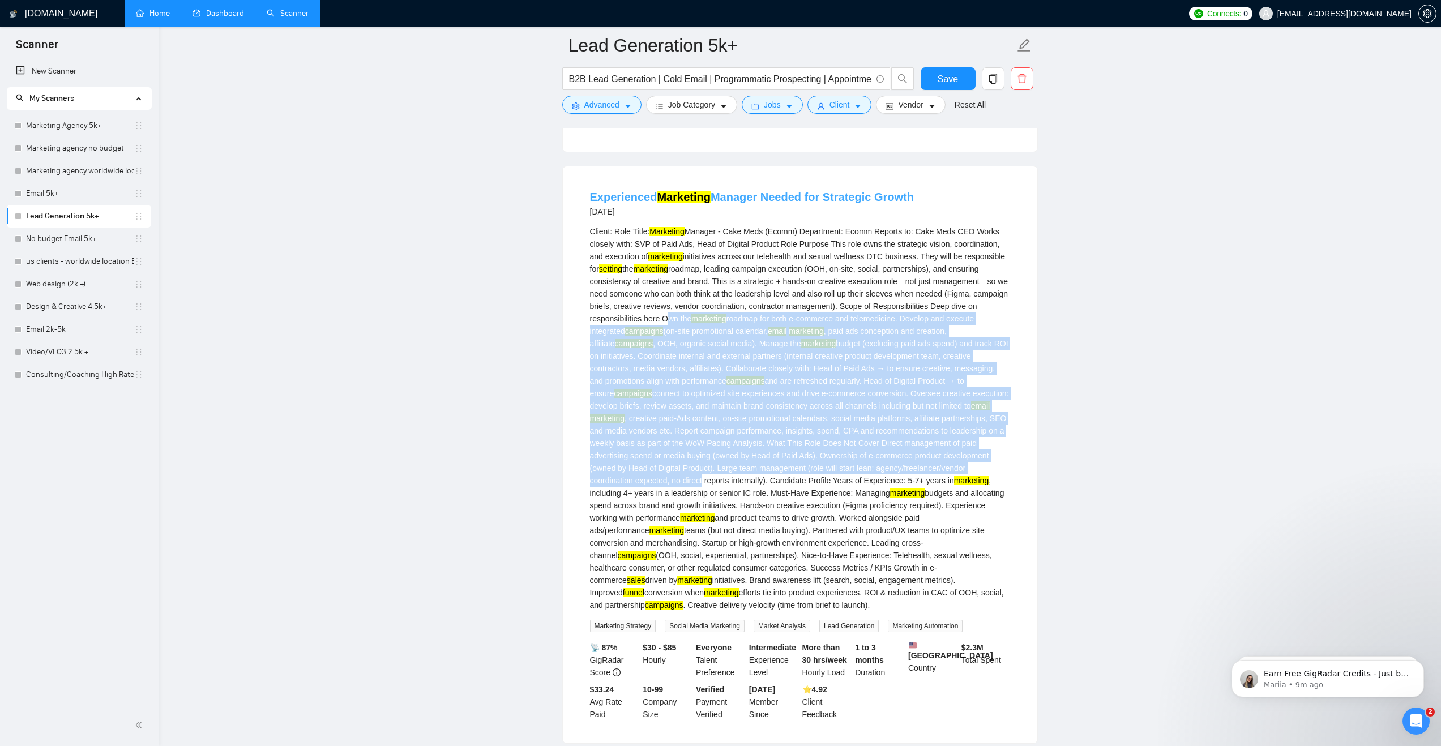
click at [676, 203] on mark "Marketing" at bounding box center [683, 197] width 53 height 12
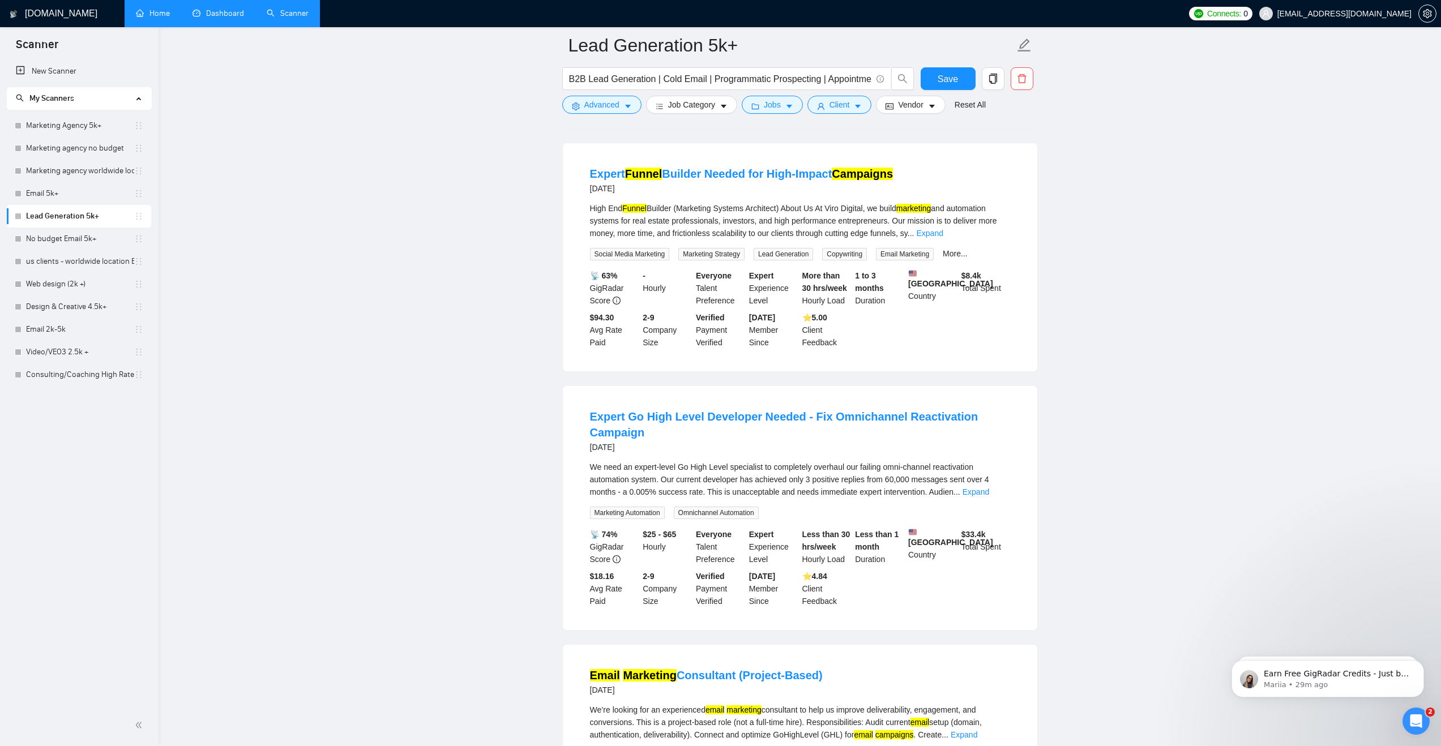
scroll to position [958, 0]
